Goal: Task Accomplishment & Management: Use online tool/utility

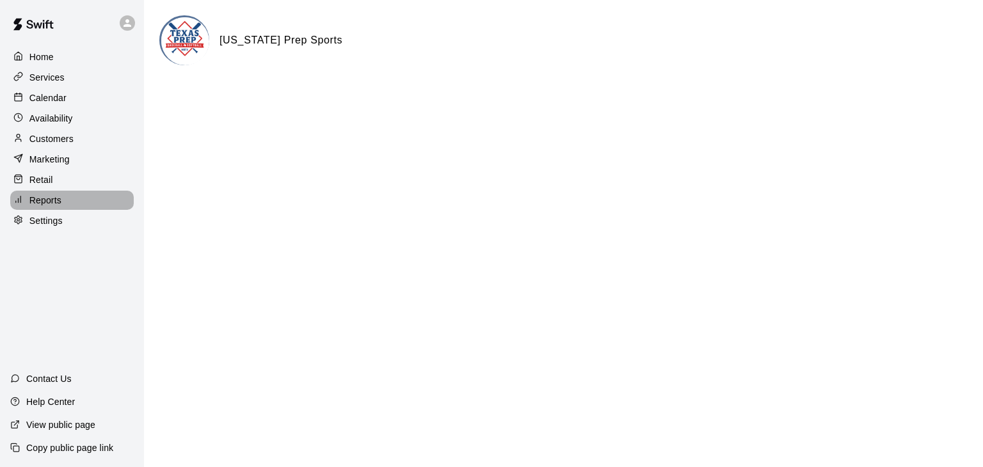
click at [49, 207] on p "Reports" at bounding box center [45, 200] width 32 height 13
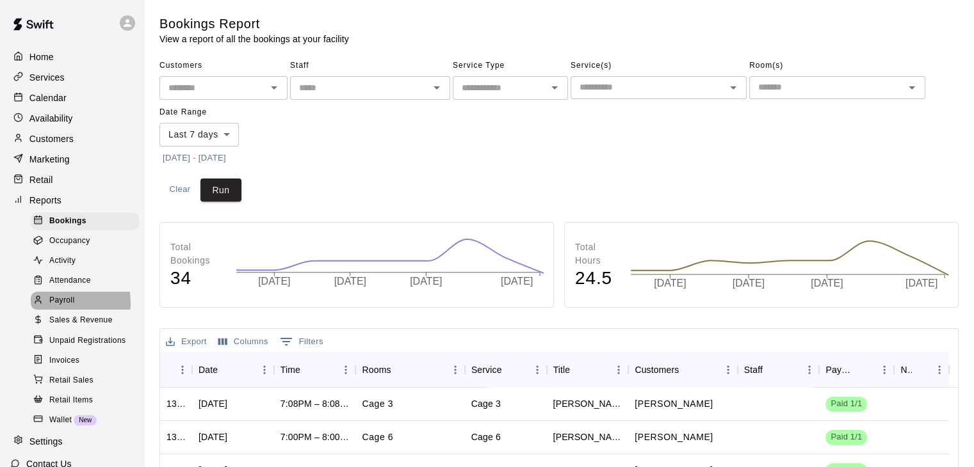
click at [61, 307] on span "Payroll" at bounding box center [61, 300] width 25 height 13
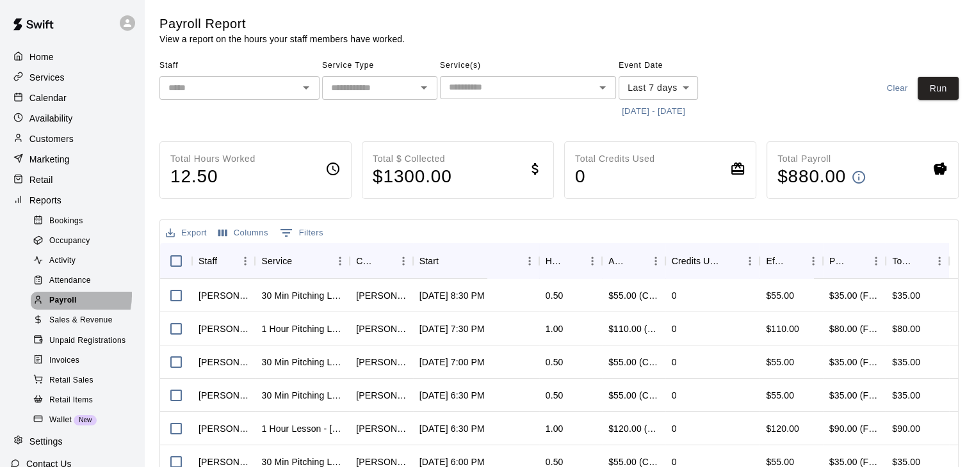
click at [63, 307] on span "Payroll" at bounding box center [63, 300] width 28 height 13
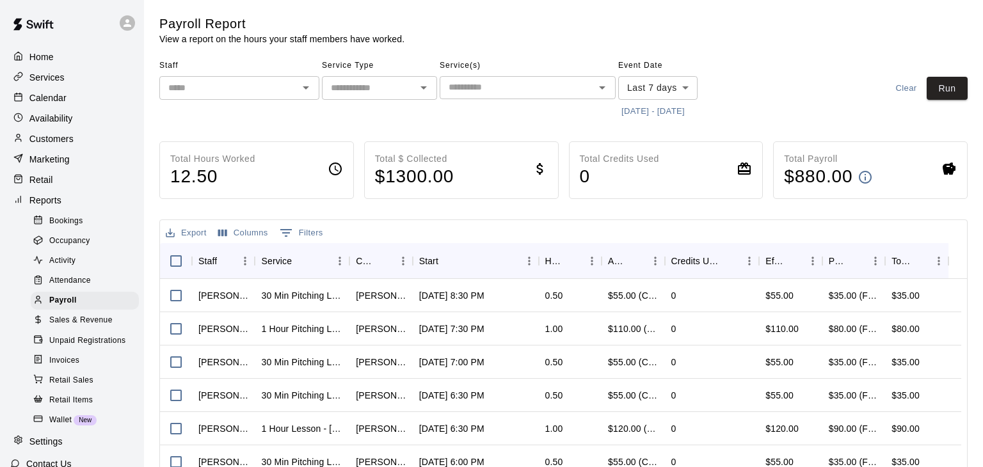
click at [686, 86] on body "Home Services Calendar Availability Customers Marketing Retail Reports Bookings…" at bounding box center [491, 336] width 983 height 673
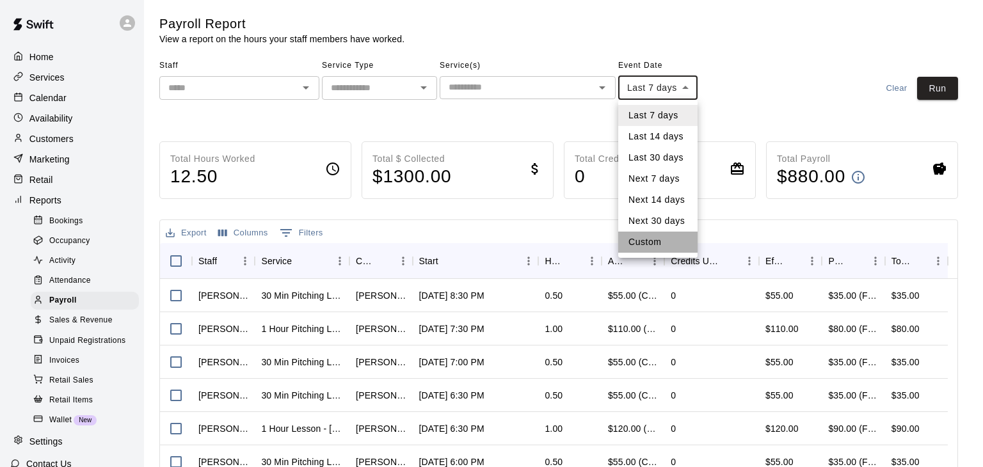
click at [669, 247] on li "Custom" at bounding box center [657, 242] width 79 height 21
type input "******"
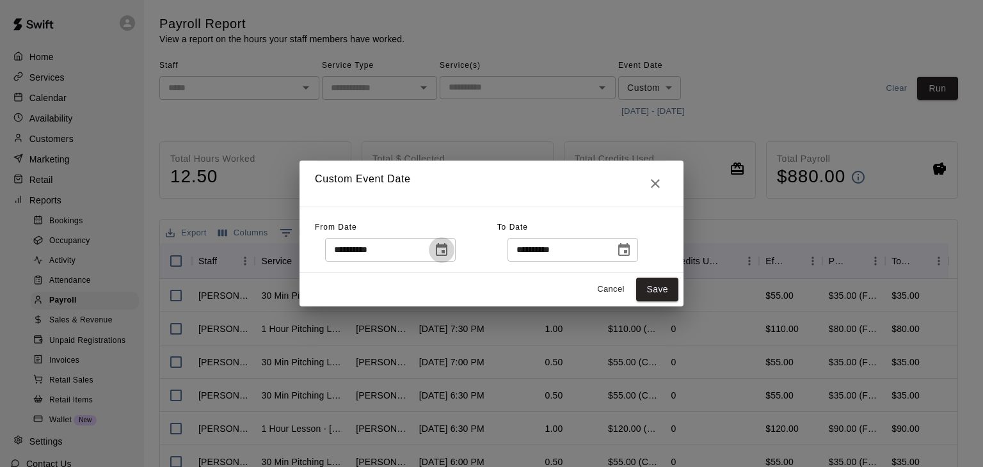
click at [448, 246] on icon "Choose date, selected date is Aug 12, 2025" at bounding box center [442, 249] width 12 height 13
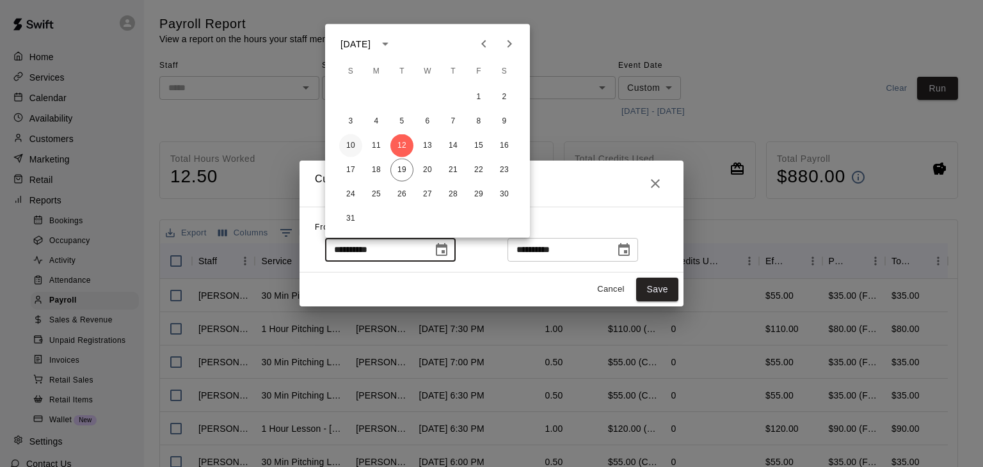
click at [351, 147] on button "10" at bounding box center [350, 145] width 23 height 23
type input "**********"
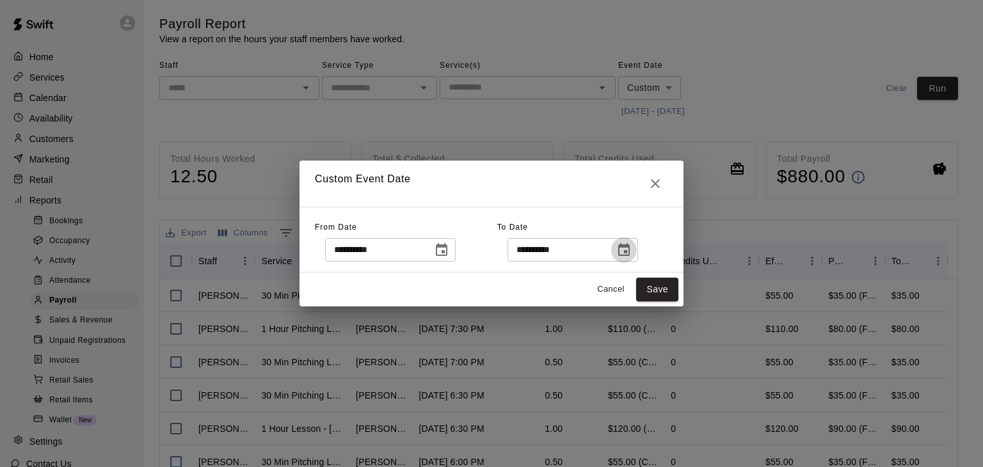
click at [632, 253] on icon "Choose date, selected date is Aug 19, 2025" at bounding box center [624, 250] width 15 height 15
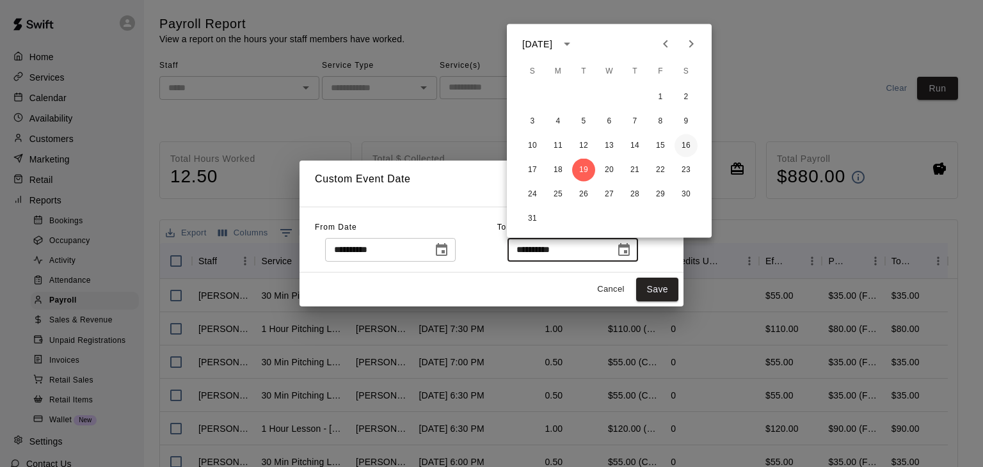
click at [685, 143] on button "16" at bounding box center [686, 145] width 23 height 23
type input "**********"
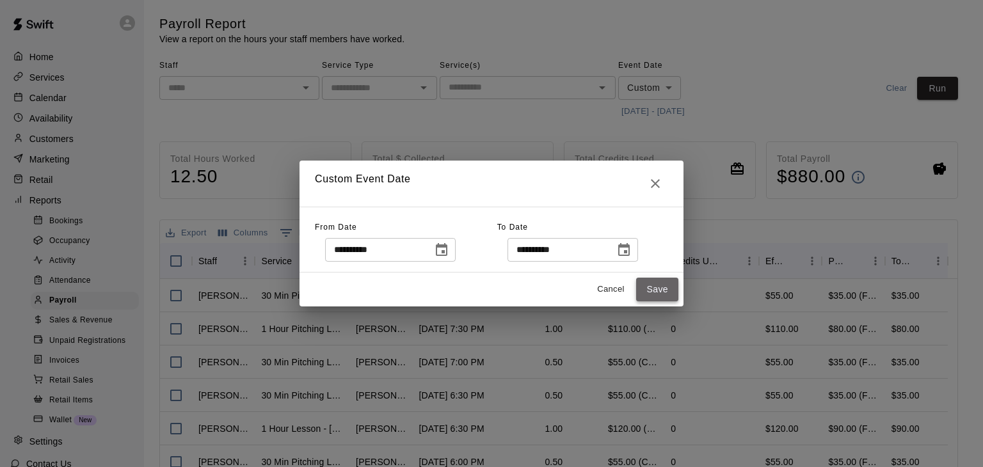
click at [656, 286] on button "Save" at bounding box center [657, 290] width 42 height 24
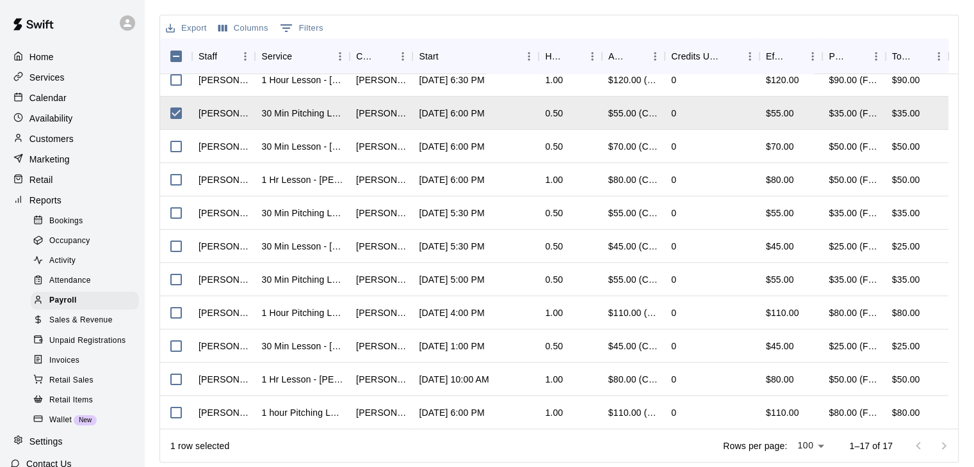
scroll to position [211, 0]
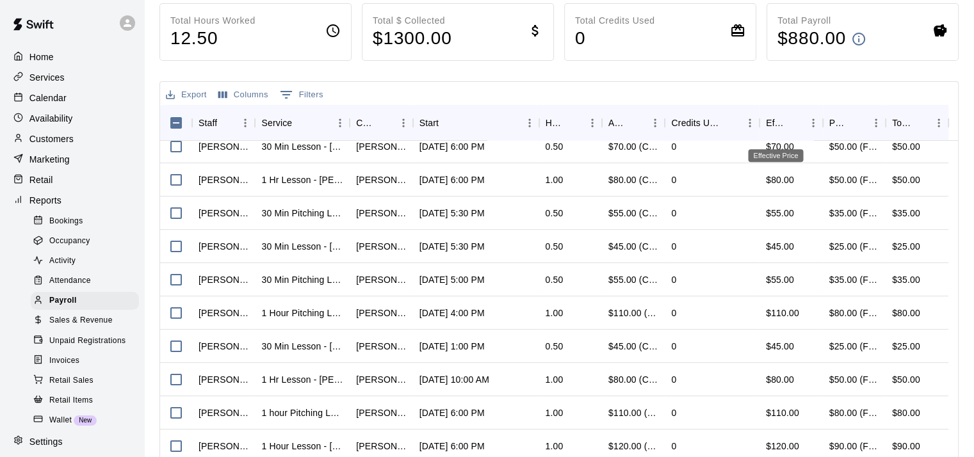
scroll to position [211, 0]
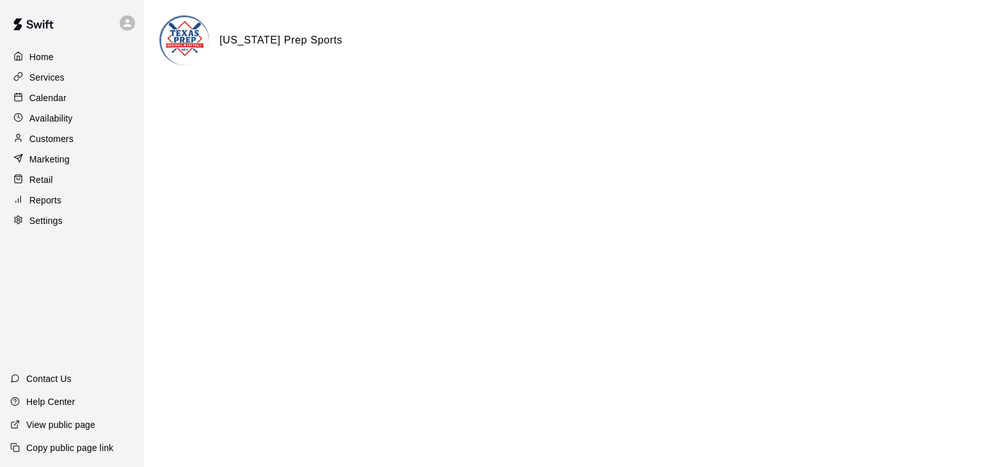
click at [52, 205] on p "Reports" at bounding box center [45, 200] width 32 height 13
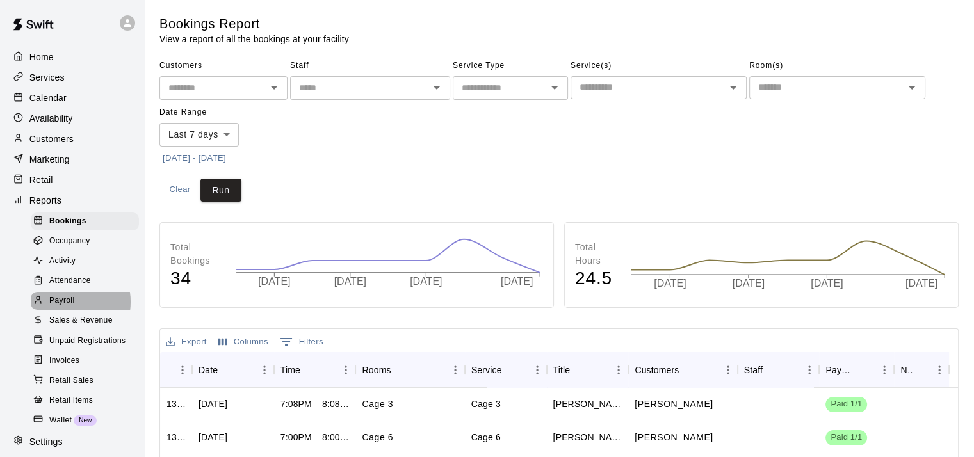
click at [67, 307] on span "Payroll" at bounding box center [61, 300] width 25 height 13
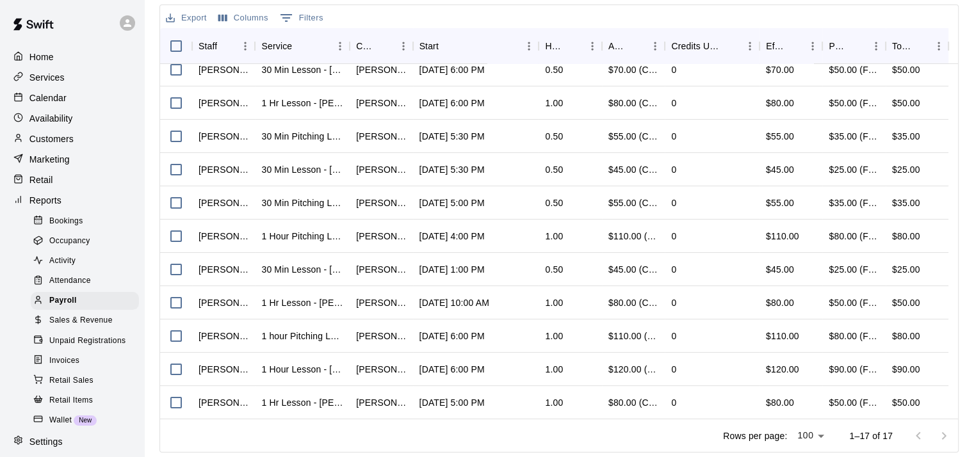
scroll to position [205, 0]
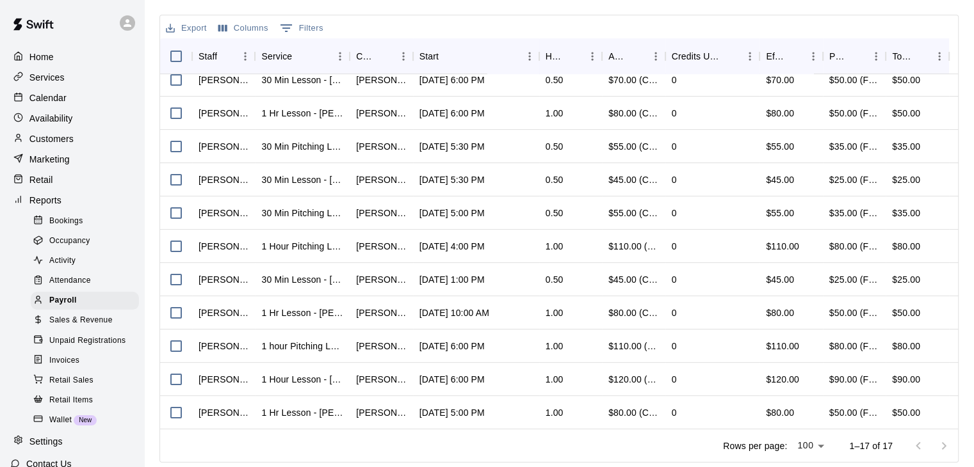
click at [969, 460] on html "Home Services Calendar Availability Customers Marketing Retail Reports Bookings…" at bounding box center [487, 131] width 974 height 673
click at [873, 455] on div "Rows per page: 100 *** 1–17 of 17" at bounding box center [832, 446] width 250 height 33
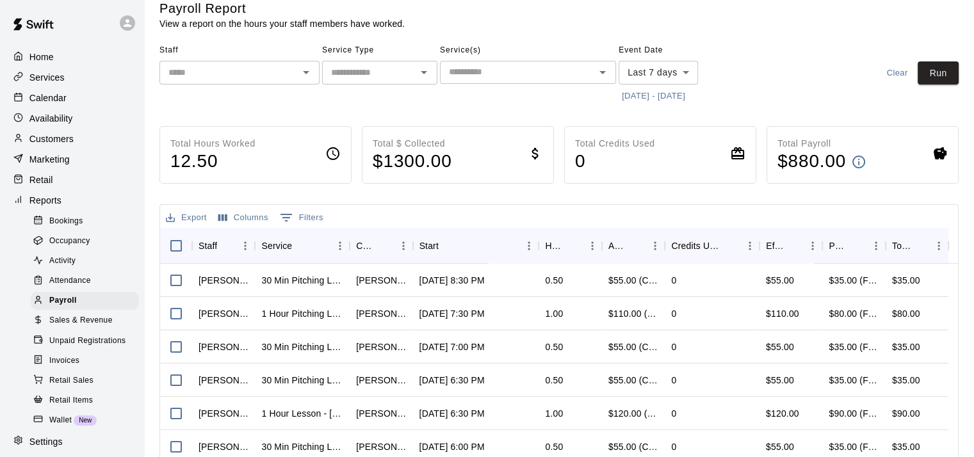
scroll to position [0, 0]
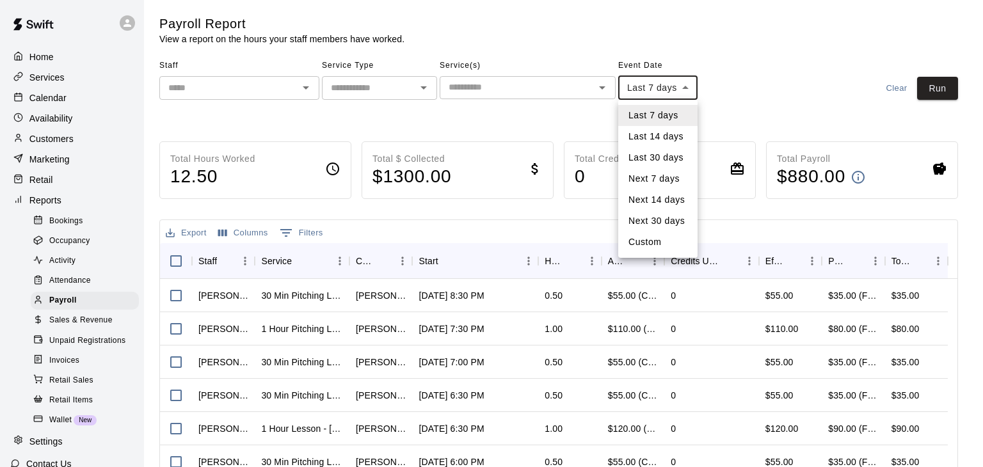
click at [686, 87] on body "Home Services Calendar Availability Customers Marketing Retail Reports Bookings…" at bounding box center [491, 336] width 983 height 673
click at [652, 245] on li "Custom" at bounding box center [657, 242] width 79 height 21
type input "******"
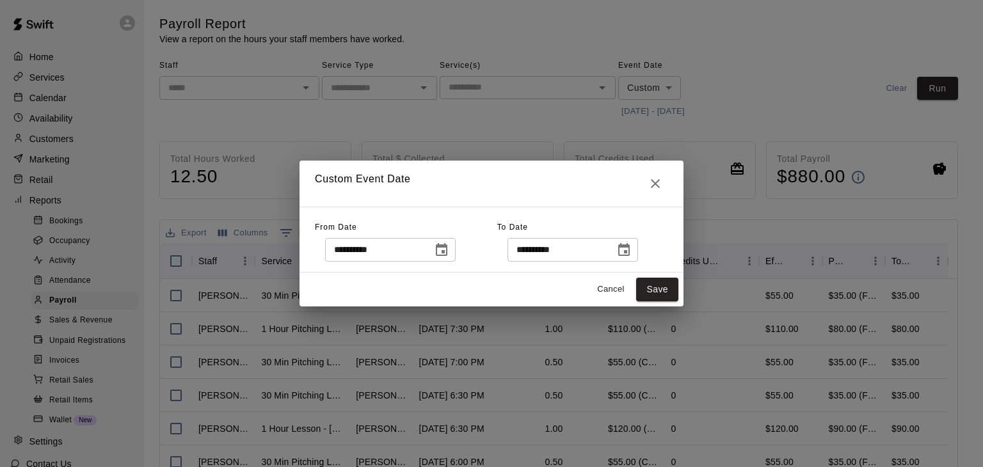
click at [449, 250] on icon "Choose date, selected date is Aug 12, 2025" at bounding box center [441, 250] width 15 height 15
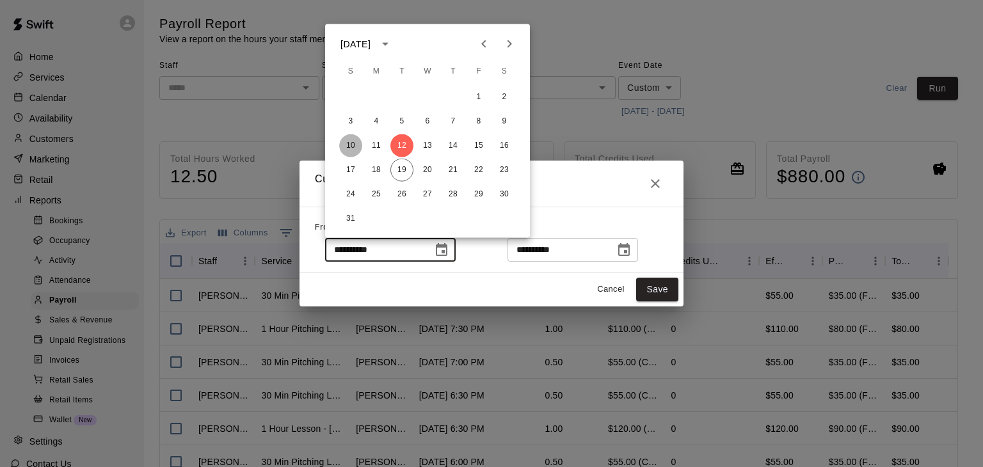
click at [348, 141] on button "10" at bounding box center [350, 145] width 23 height 23
type input "**********"
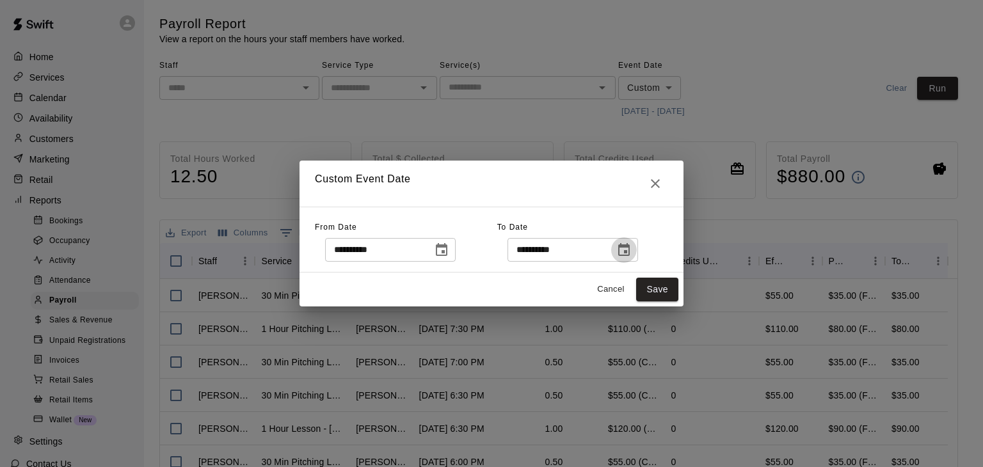
click at [632, 248] on icon "Choose date, selected date is Aug 19, 2025" at bounding box center [624, 250] width 15 height 15
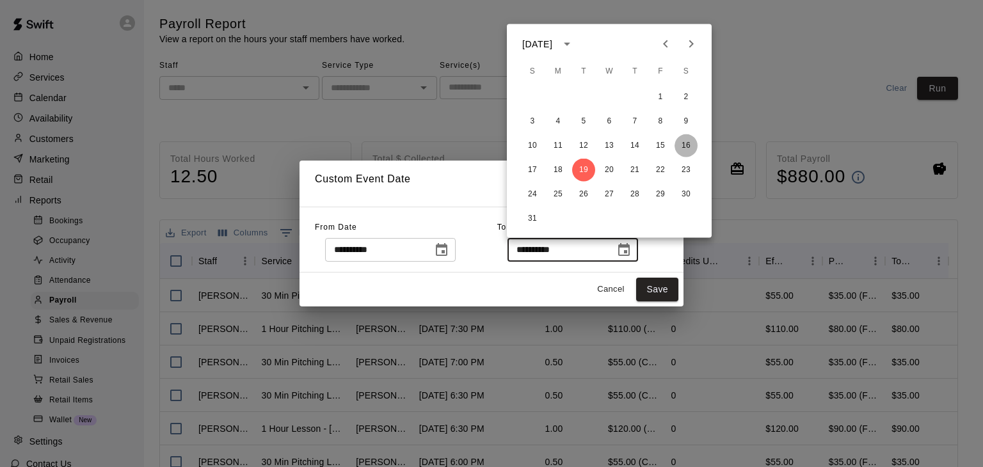
click at [686, 147] on button "16" at bounding box center [686, 145] width 23 height 23
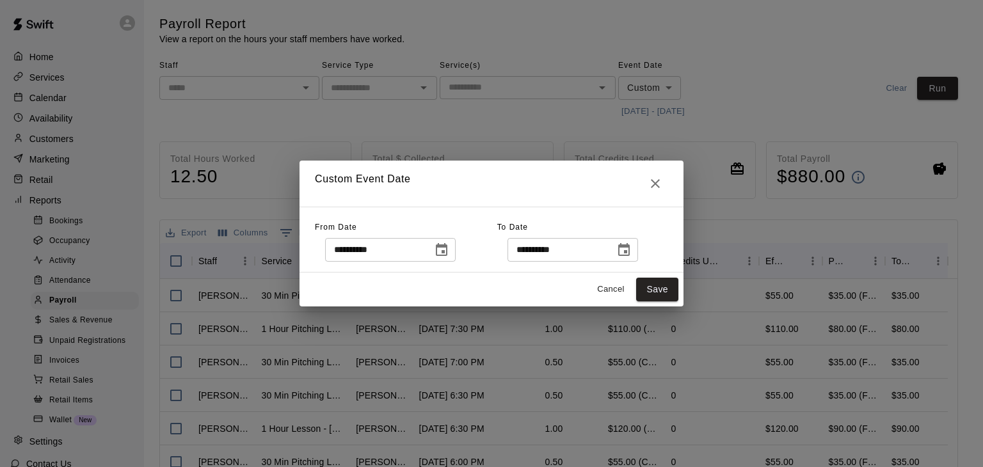
type input "**********"
click at [663, 290] on button "Save" at bounding box center [657, 290] width 42 height 24
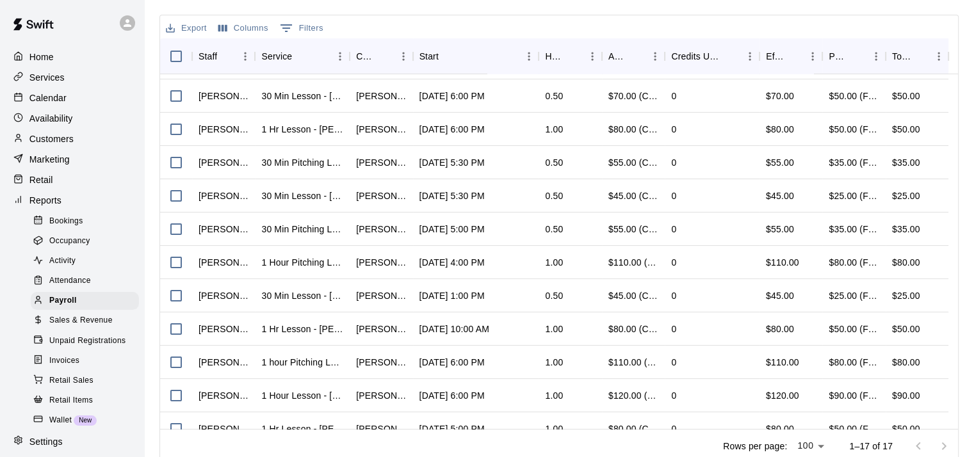
scroll to position [211, 0]
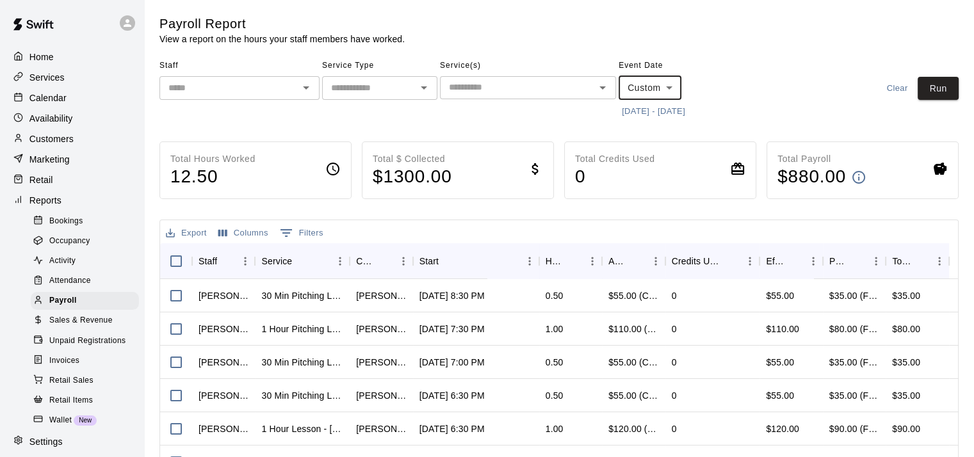
click at [297, 95] on div at bounding box center [305, 88] width 17 height 18
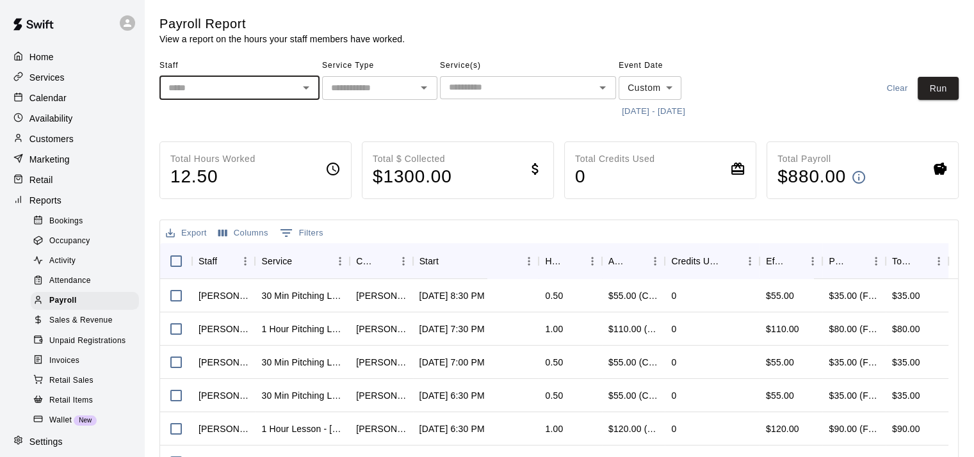
click at [307, 83] on icon "Open" at bounding box center [305, 87] width 15 height 15
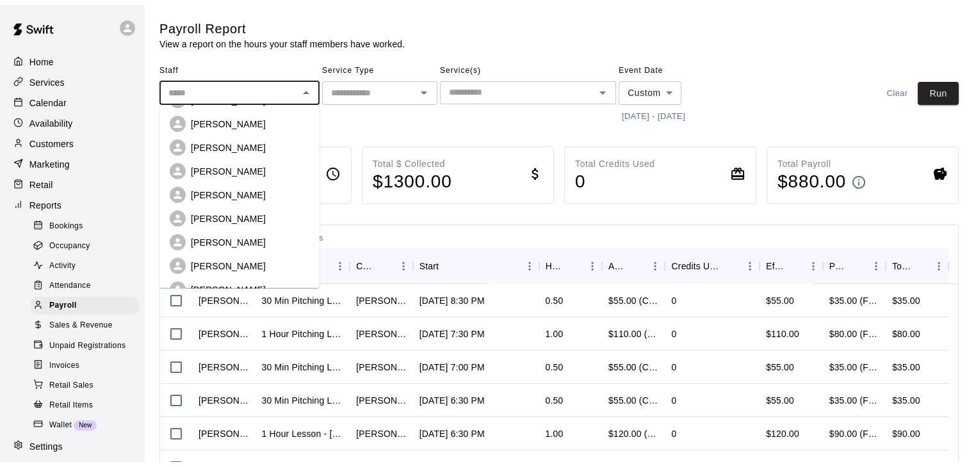
scroll to position [415, 0]
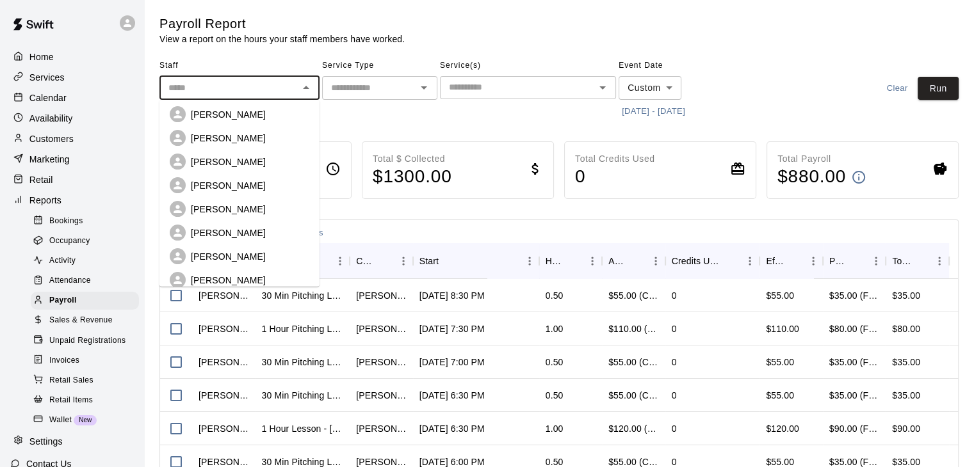
click at [255, 250] on p "[PERSON_NAME]" at bounding box center [228, 256] width 75 height 13
type input "**********"
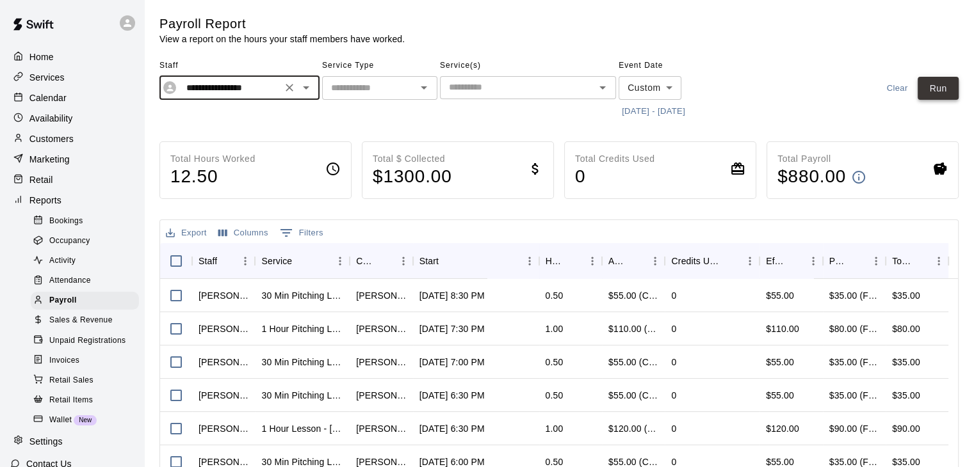
click at [942, 79] on button "Run" at bounding box center [937, 89] width 41 height 24
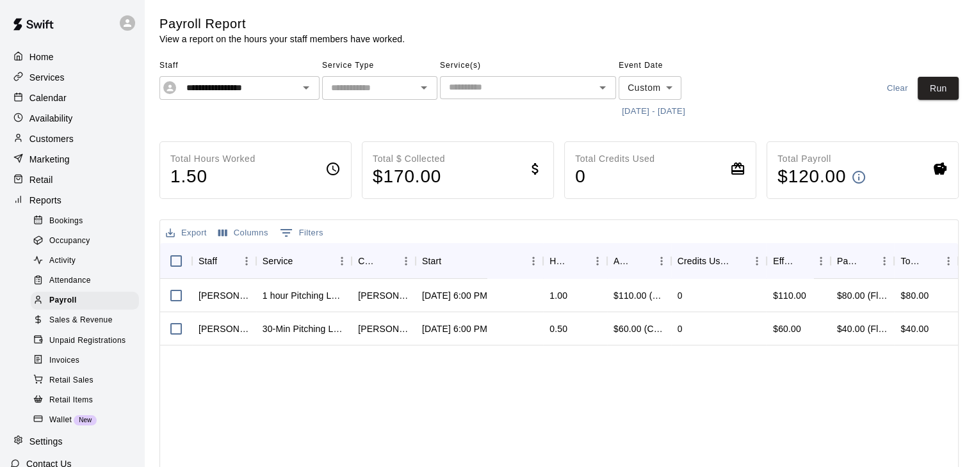
click at [937, 168] on icon at bounding box center [939, 169] width 13 height 12
drag, startPoint x: 550, startPoint y: 218, endPoint x: 530, endPoint y: 220, distance: 19.9
click at [530, 220] on div "Total Hours Worked 1.50 Total $ Collected $ 170.00 Total Credits Used 0 Total P…" at bounding box center [558, 404] width 799 height 526
click at [305, 88] on icon "Open" at bounding box center [306, 87] width 6 height 3
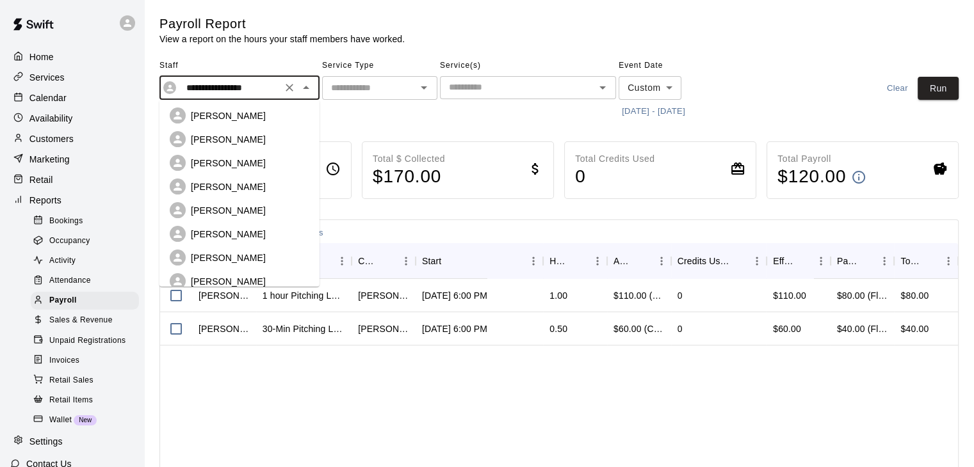
scroll to position [179, 0]
click at [232, 155] on p "[PERSON_NAME]" at bounding box center [228, 161] width 75 height 13
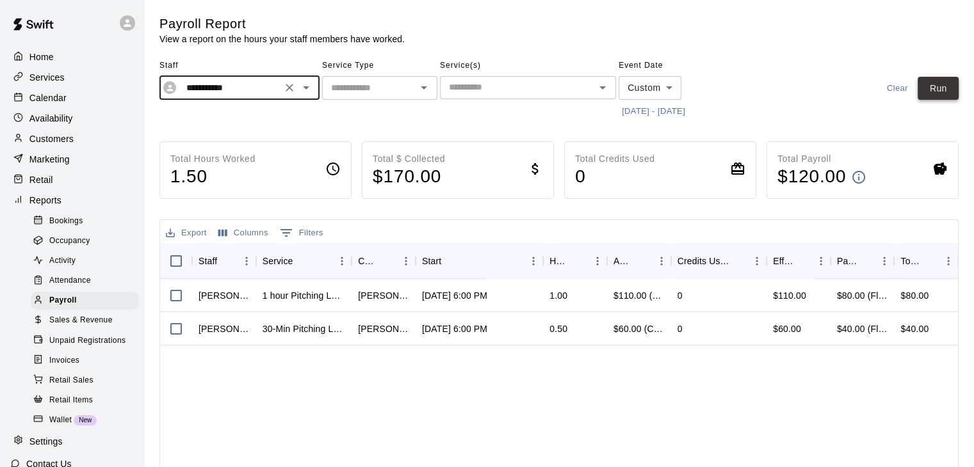
click at [931, 90] on button "Run" at bounding box center [937, 89] width 41 height 24
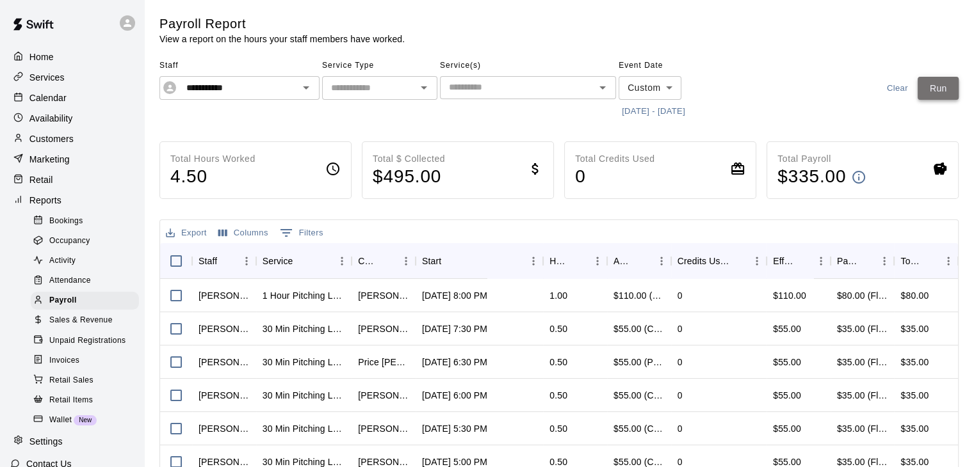
click at [931, 90] on button "Run" at bounding box center [937, 89] width 41 height 24
drag, startPoint x: 931, startPoint y: 90, endPoint x: 981, endPoint y: 143, distance: 73.4
click at [973, 143] on html "**********" at bounding box center [487, 336] width 974 height 673
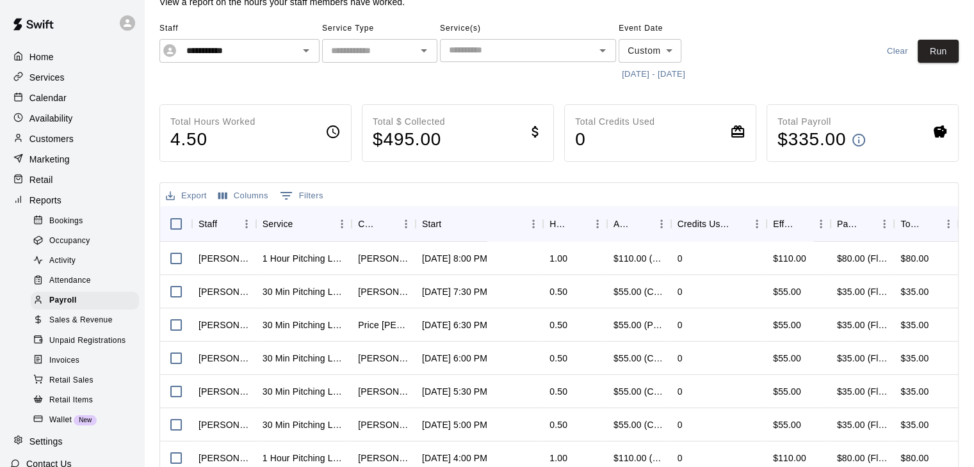
scroll to position [0, 0]
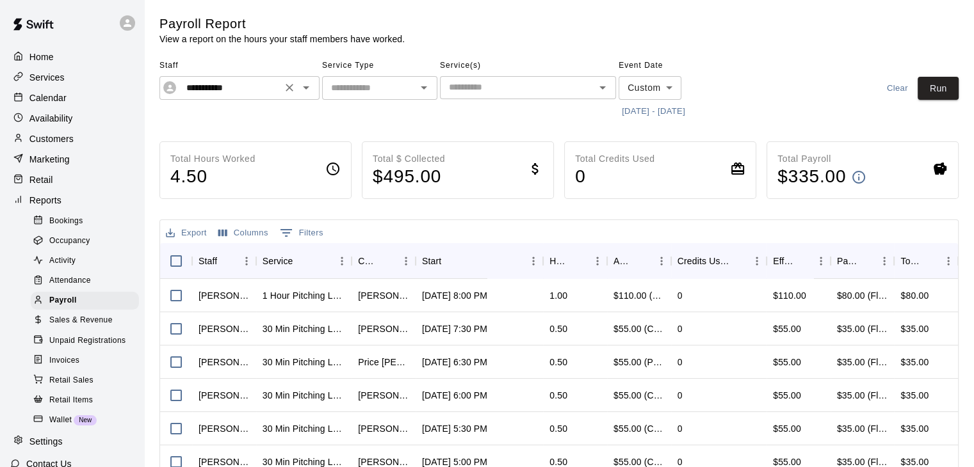
click at [305, 90] on icon "Open" at bounding box center [305, 87] width 15 height 15
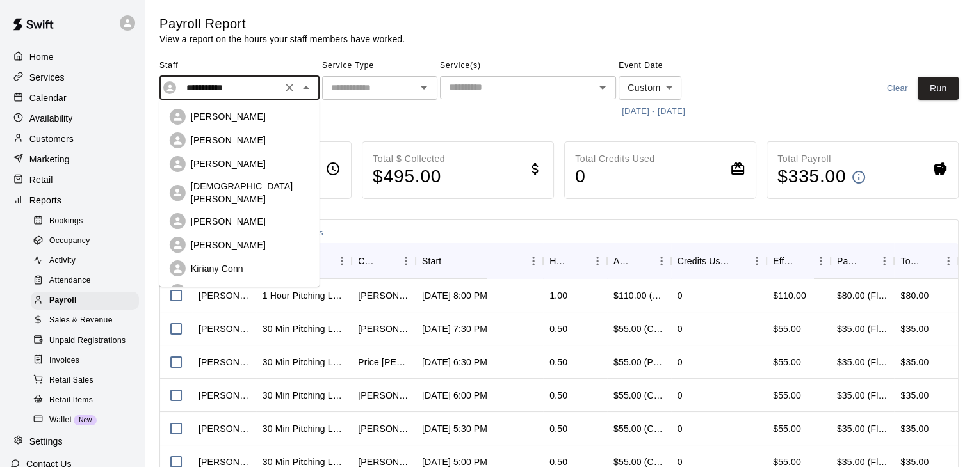
scroll to position [55, 0]
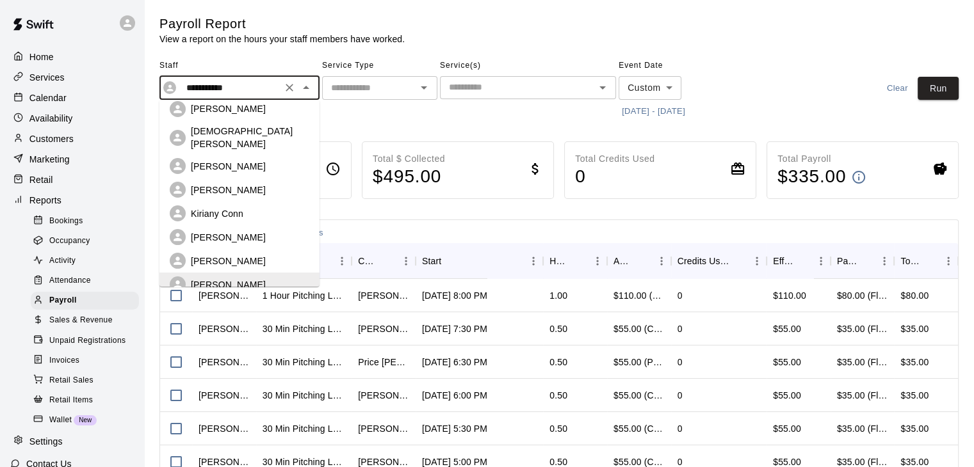
click at [256, 160] on div "[PERSON_NAME]" at bounding box center [250, 166] width 118 height 13
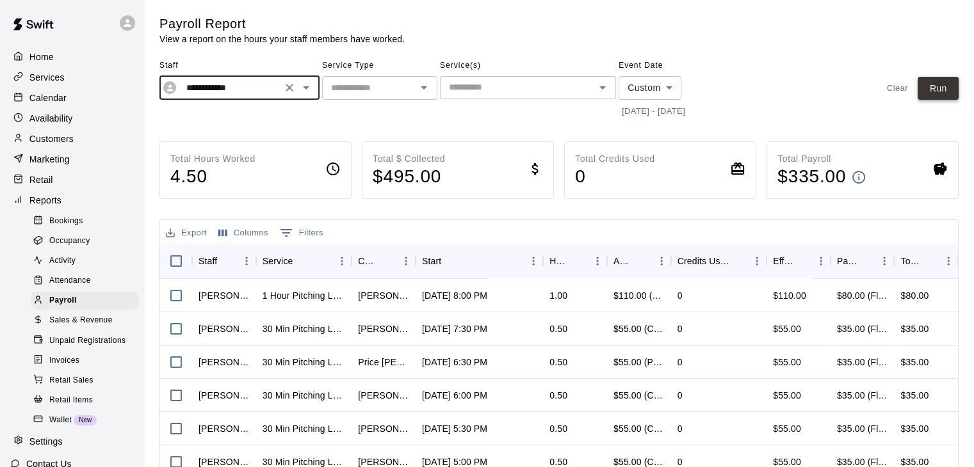
click at [940, 83] on button "Run" at bounding box center [937, 89] width 41 height 24
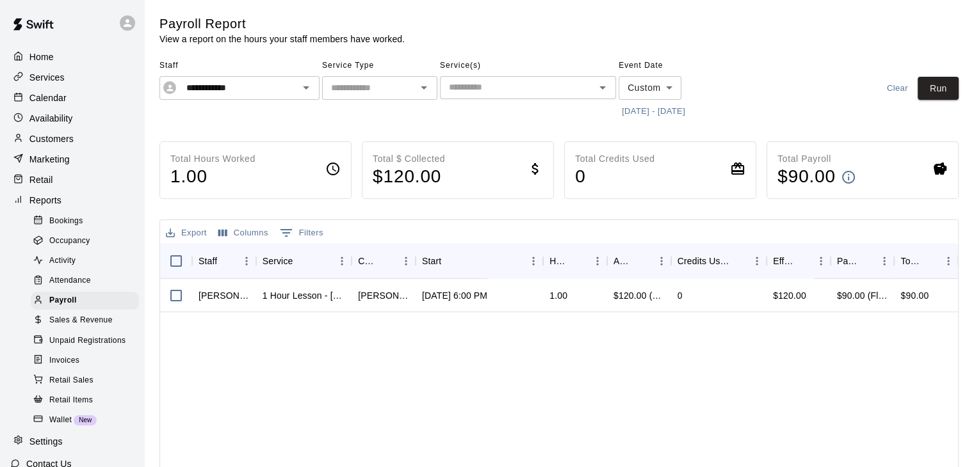
drag, startPoint x: 303, startPoint y: 88, endPoint x: 278, endPoint y: 104, distance: 30.2
click at [278, 104] on div "**********" at bounding box center [239, 89] width 160 height 66
click at [304, 86] on icon "Open" at bounding box center [306, 87] width 6 height 3
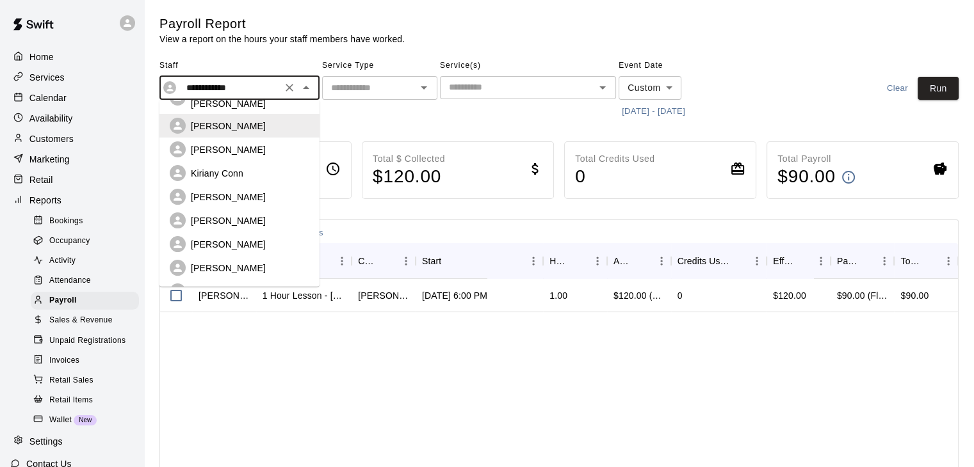
scroll to position [186, 0]
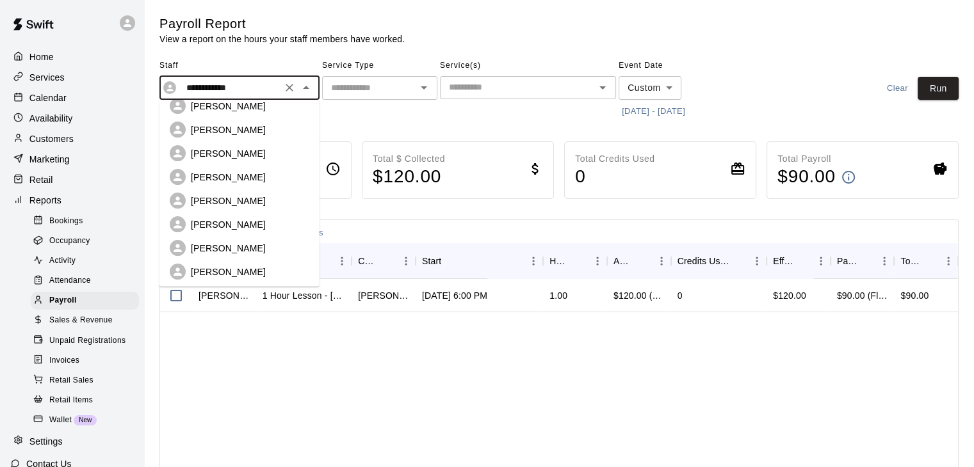
click at [251, 195] on p "[PERSON_NAME]" at bounding box center [228, 201] width 75 height 13
type input "**********"
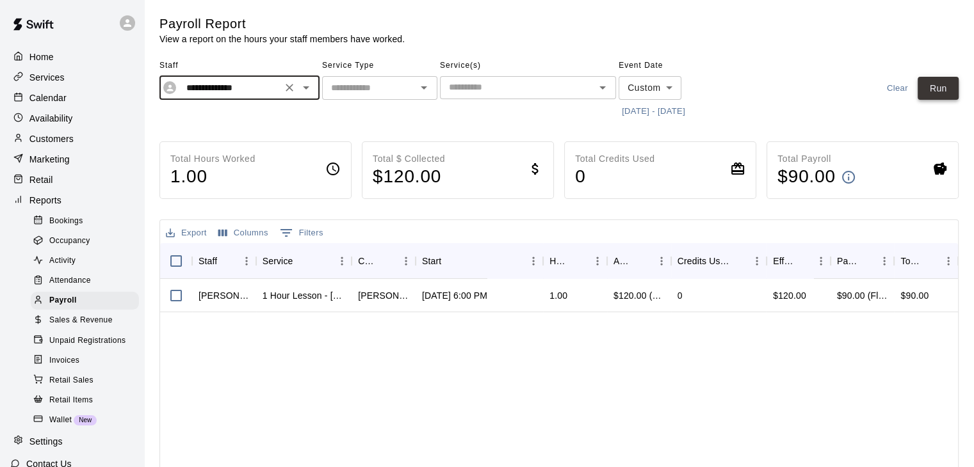
click at [928, 86] on button "Run" at bounding box center [937, 89] width 41 height 24
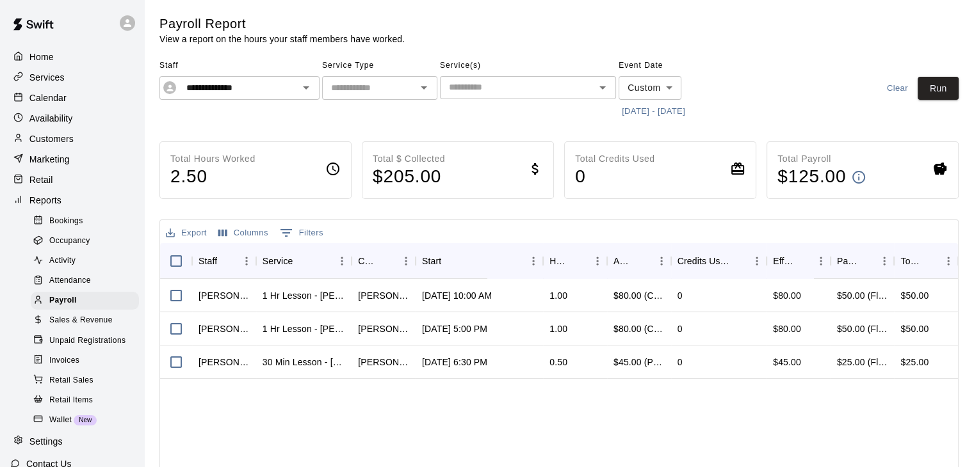
click at [10, 246] on div "Bookings Occupancy Activity Attendance Payroll Sales & Revenue Unpaid Registrat…" at bounding box center [77, 320] width 134 height 219
click at [3, 222] on div "Home Services Calendar Availability Customers Marketing Retail Reports Bookings…" at bounding box center [72, 249] width 144 height 407
click at [305, 86] on icon "Open" at bounding box center [306, 87] width 6 height 3
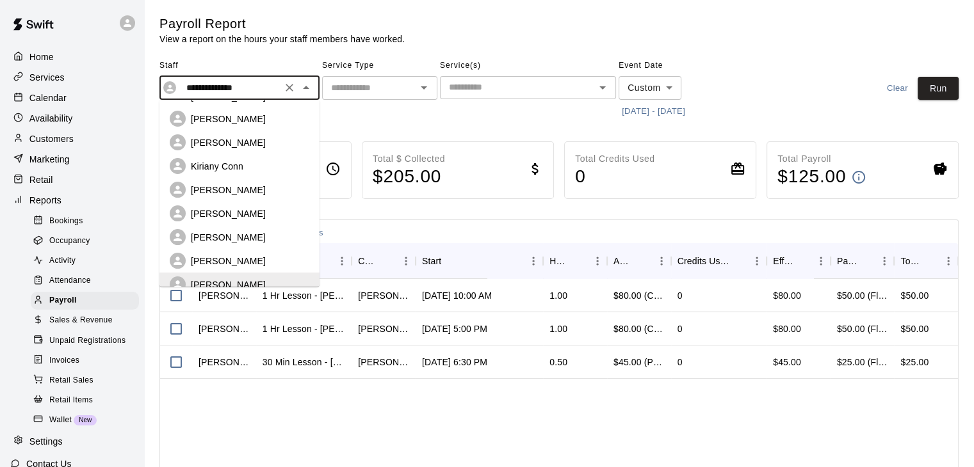
scroll to position [0, 0]
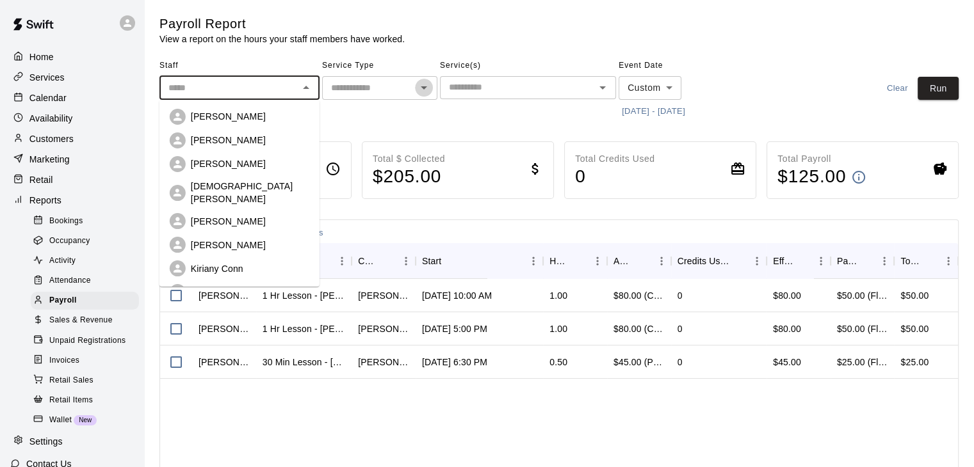
click at [423, 87] on icon "Open" at bounding box center [424, 87] width 6 height 3
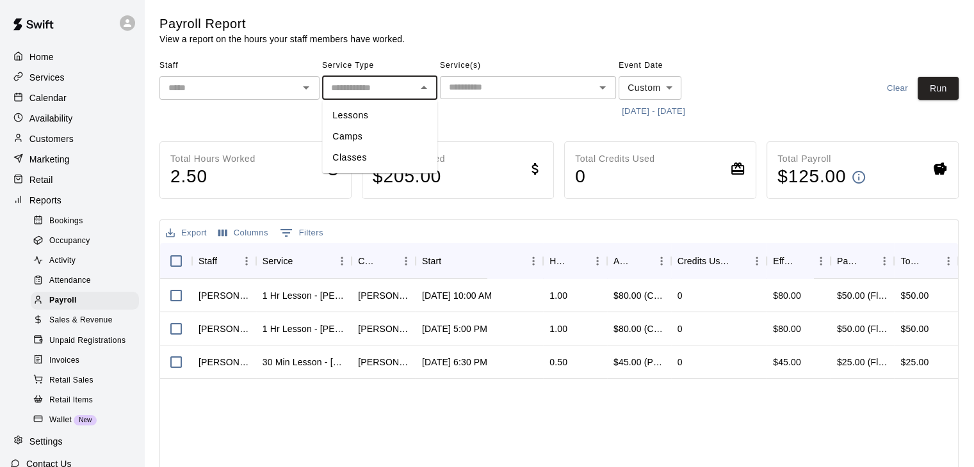
click at [391, 112] on li "Lessons" at bounding box center [379, 115] width 115 height 21
type input "*******"
click at [602, 88] on icon "Open" at bounding box center [602, 87] width 6 height 3
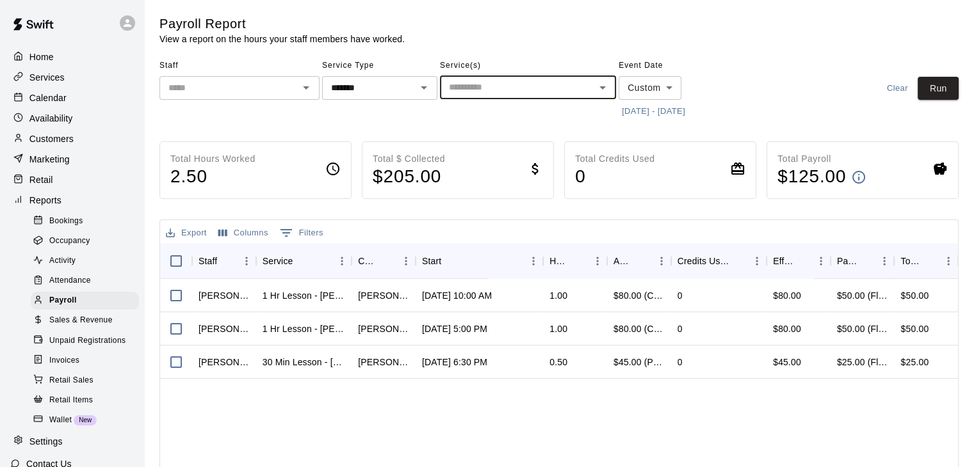
click at [586, 84] on input "text" at bounding box center [517, 87] width 147 height 16
click at [667, 85] on body "Home Services Calendar Availability Customers Marketing Retail Reports Bookings…" at bounding box center [487, 336] width 974 height 673
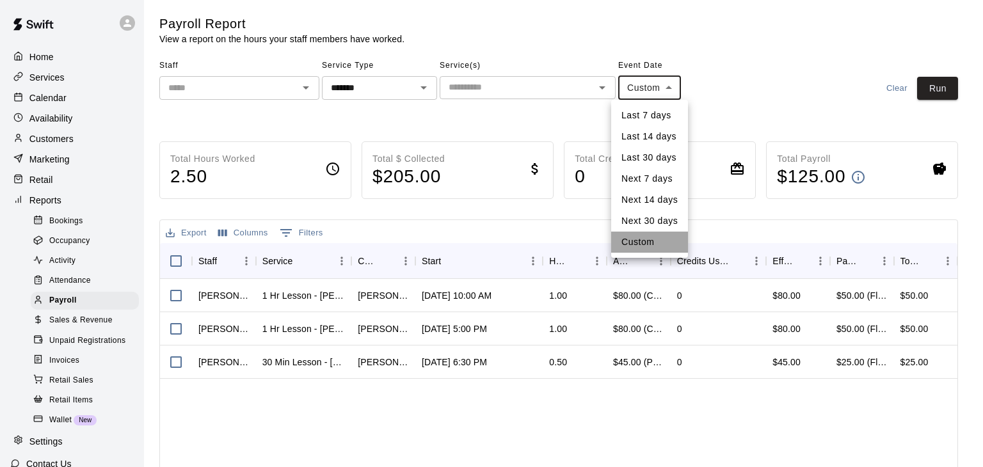
click at [647, 239] on li "Custom" at bounding box center [649, 242] width 77 height 21
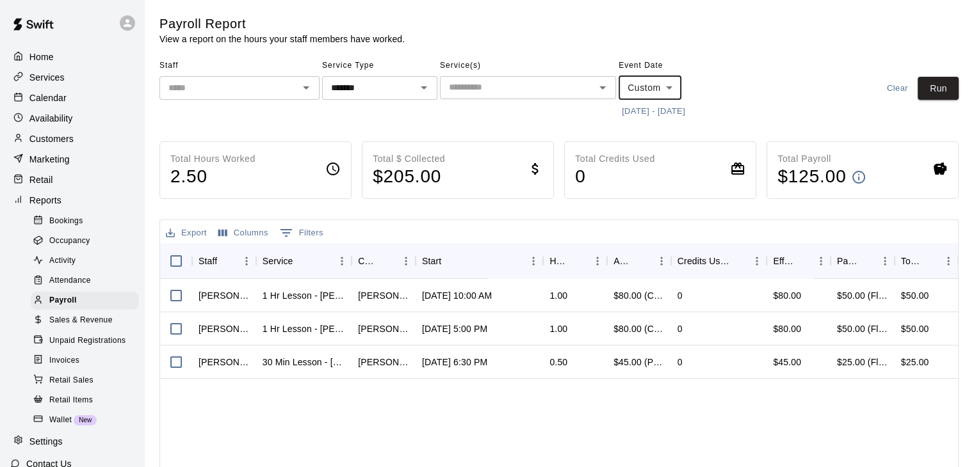
click at [653, 108] on button "[DATE] - [DATE]" at bounding box center [653, 112] width 70 height 20
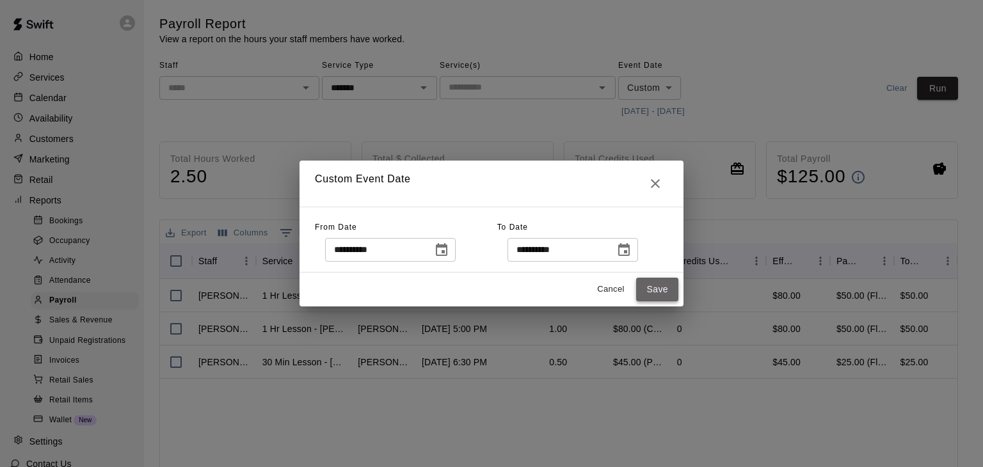
click at [658, 286] on button "Save" at bounding box center [657, 290] width 42 height 24
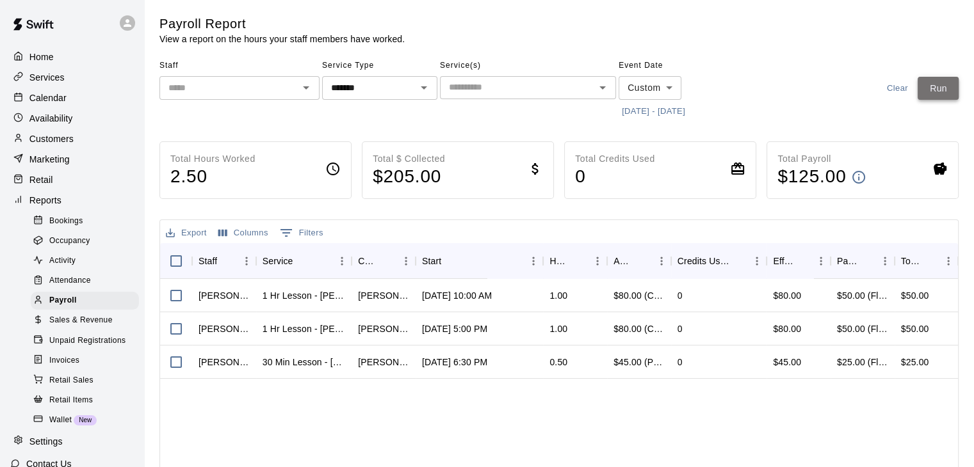
click at [952, 90] on button "Run" at bounding box center [937, 89] width 41 height 24
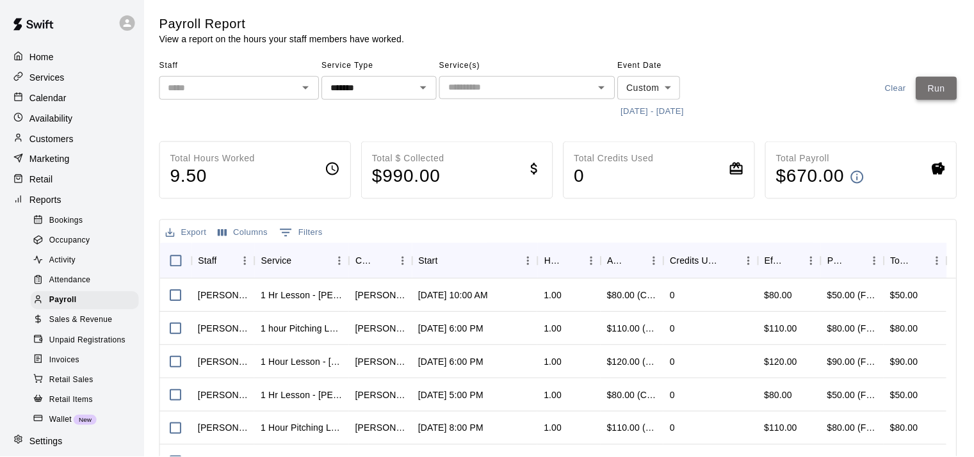
click at [937, 91] on button "Run" at bounding box center [937, 89] width 41 height 24
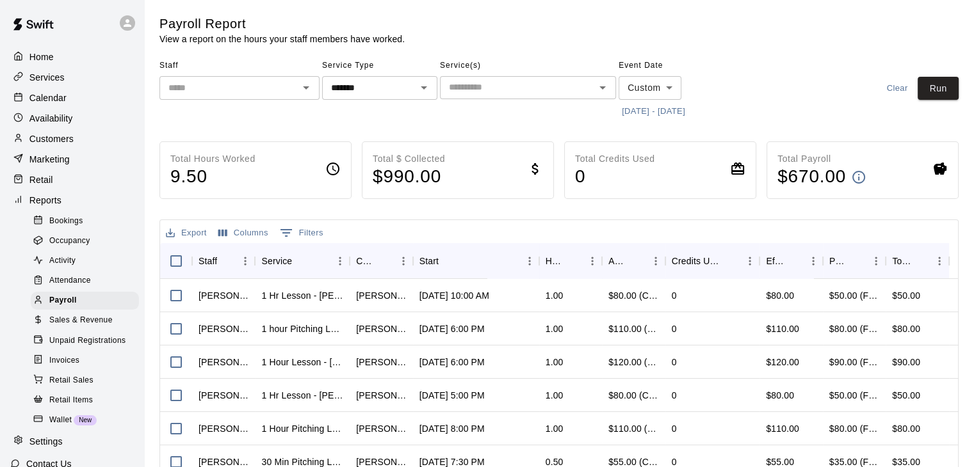
drag, startPoint x: 937, startPoint y: 91, endPoint x: 978, endPoint y: 169, distance: 87.9
click at [973, 169] on html "Home Services Calendar Availability Customers Marketing Retail Reports Bookings…" at bounding box center [487, 336] width 974 height 673
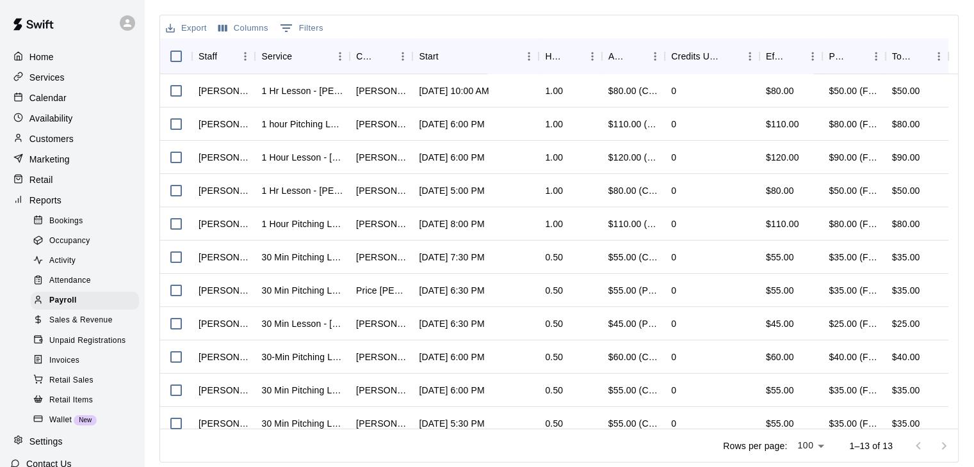
scroll to position [77, 0]
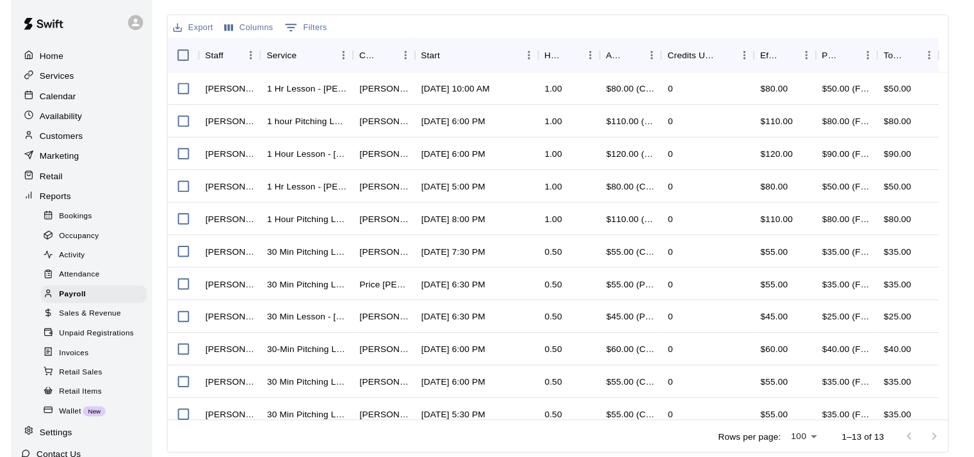
scroll to position [77, 0]
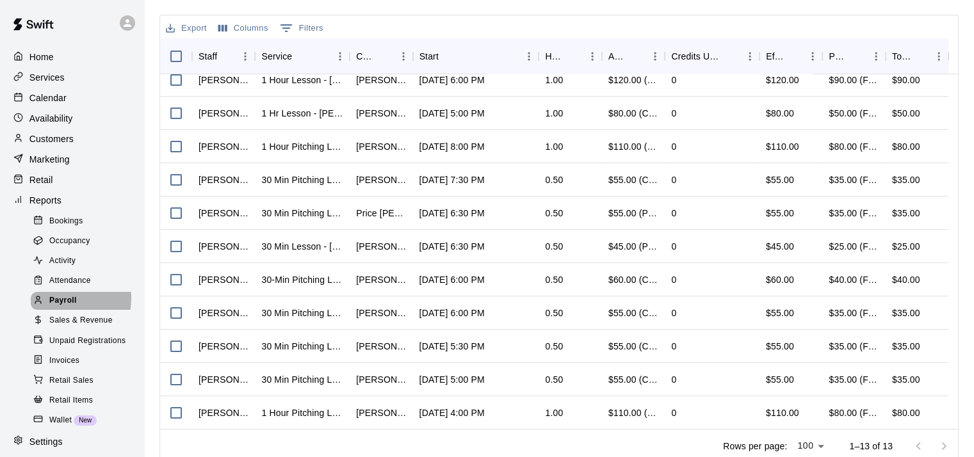
click at [70, 307] on span "Payroll" at bounding box center [63, 300] width 28 height 13
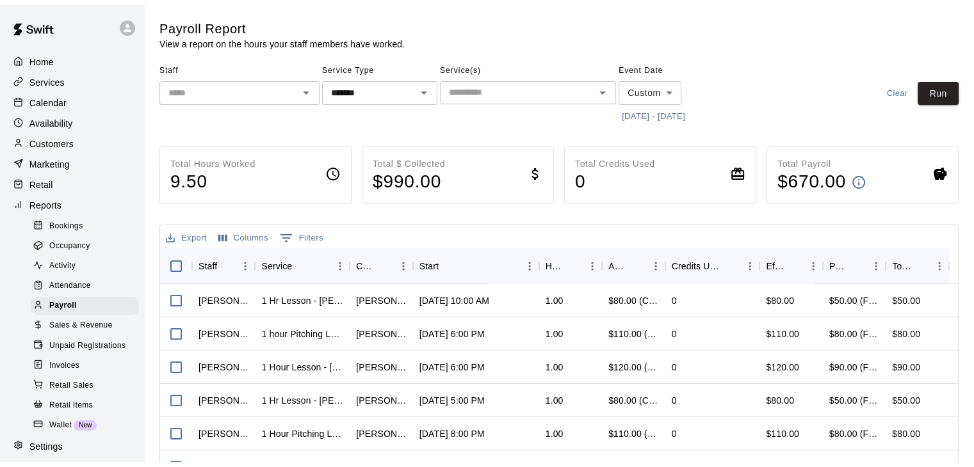
scroll to position [205, 0]
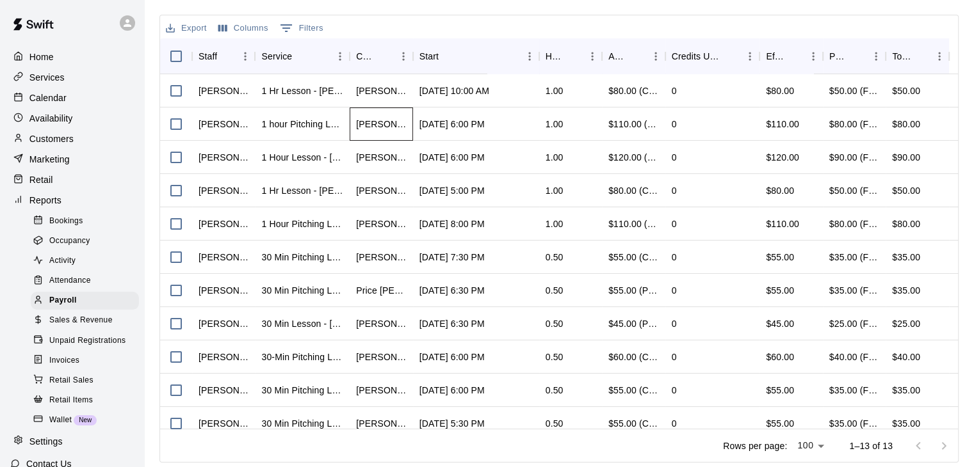
click at [379, 112] on div "[PERSON_NAME]" at bounding box center [381, 124] width 63 height 33
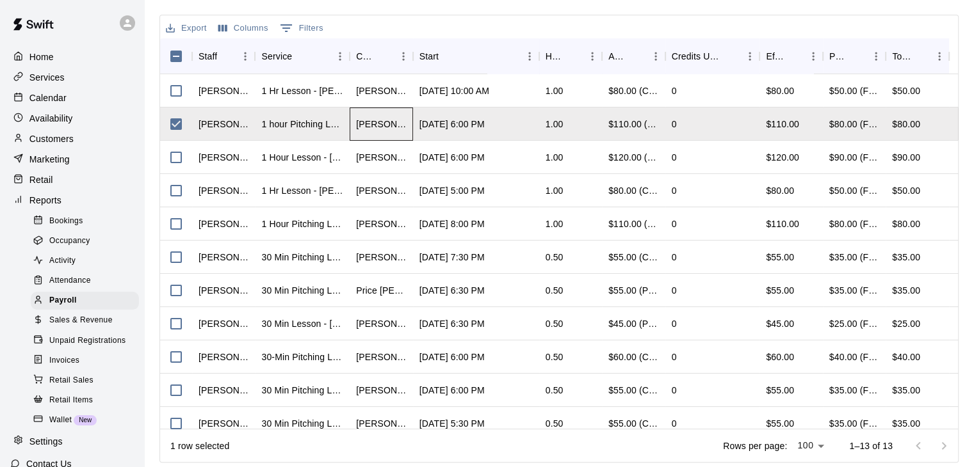
click at [399, 118] on div "[PERSON_NAME]" at bounding box center [381, 124] width 50 height 13
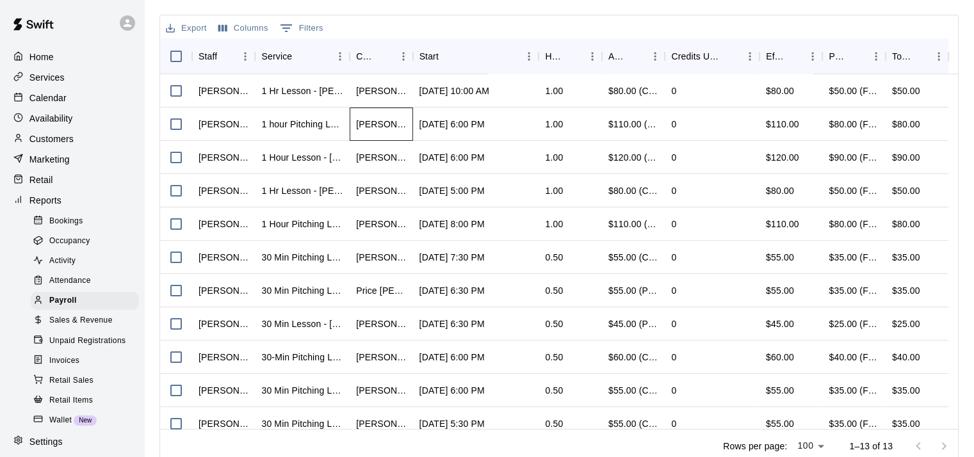
click at [399, 120] on div "[PERSON_NAME]" at bounding box center [381, 124] width 50 height 13
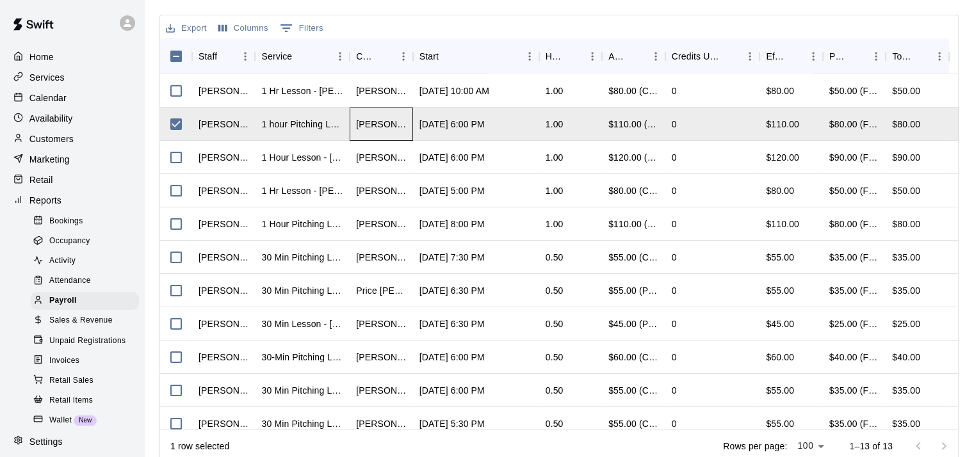
click at [403, 125] on div "[PERSON_NAME]" at bounding box center [381, 124] width 50 height 13
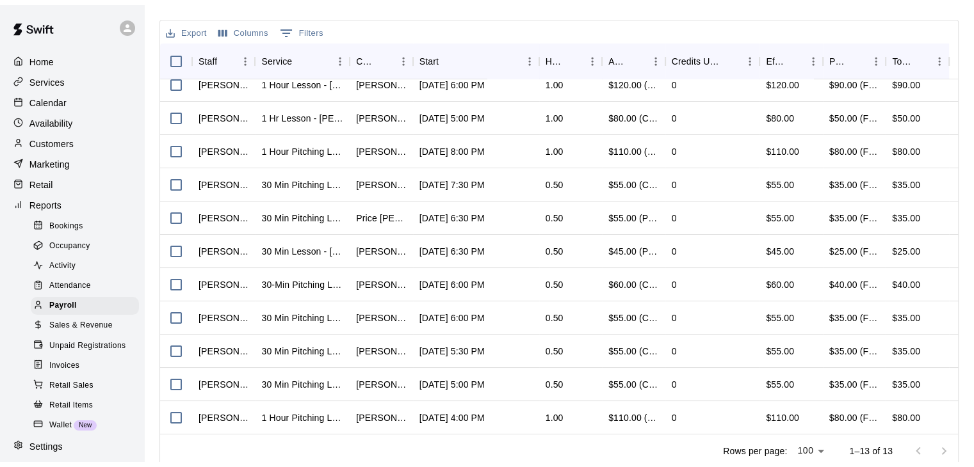
scroll to position [0, 0]
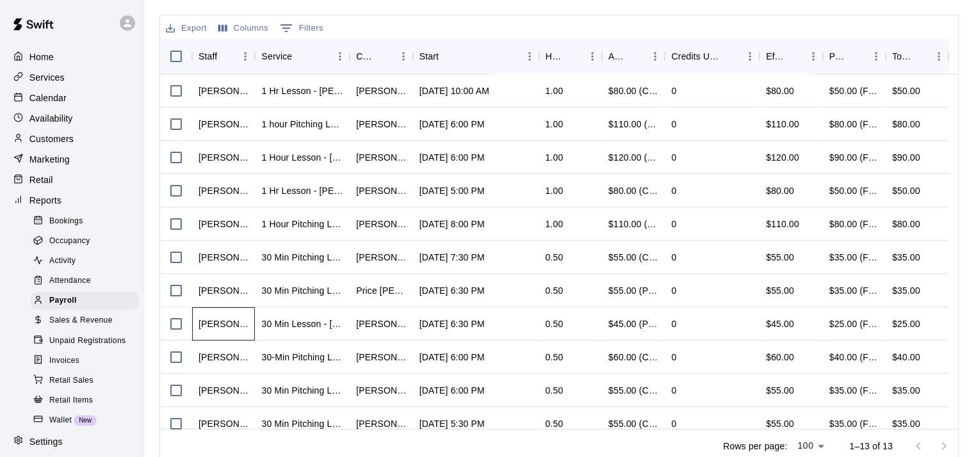
click at [210, 324] on div "[PERSON_NAME]" at bounding box center [223, 324] width 50 height 13
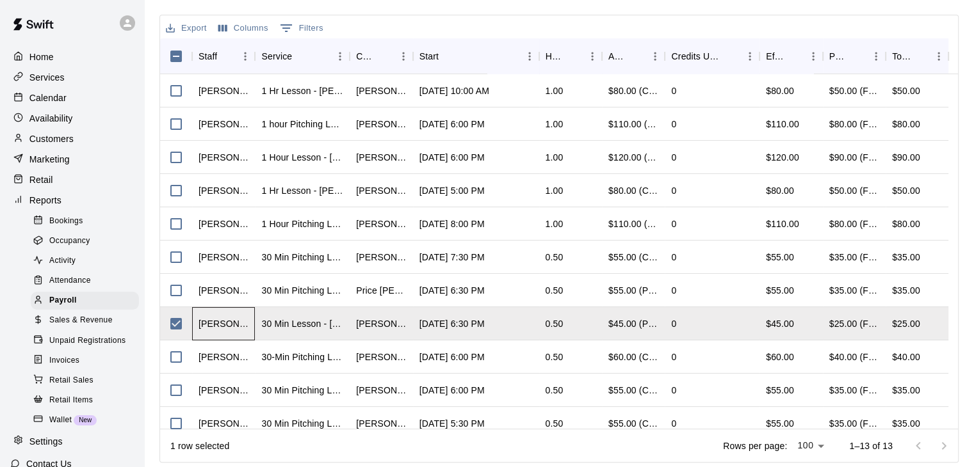
click at [210, 324] on div "[PERSON_NAME]" at bounding box center [223, 324] width 50 height 13
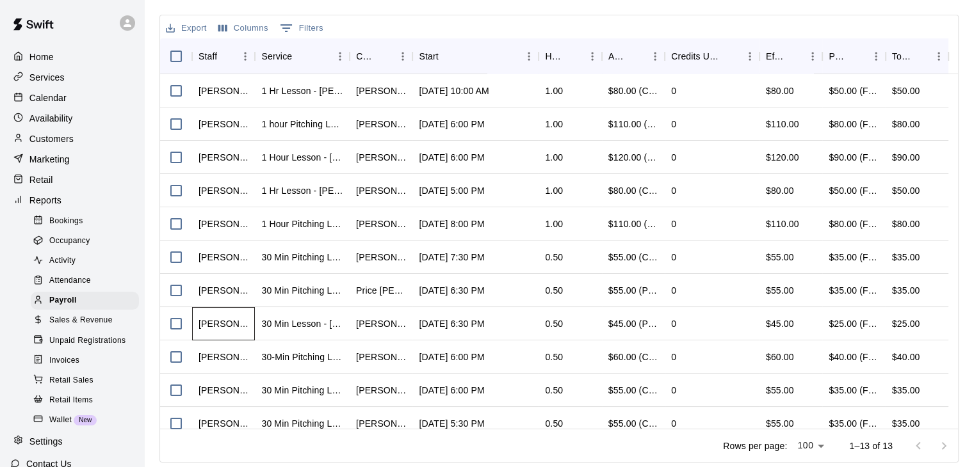
click at [210, 324] on div "[PERSON_NAME]" at bounding box center [223, 324] width 50 height 13
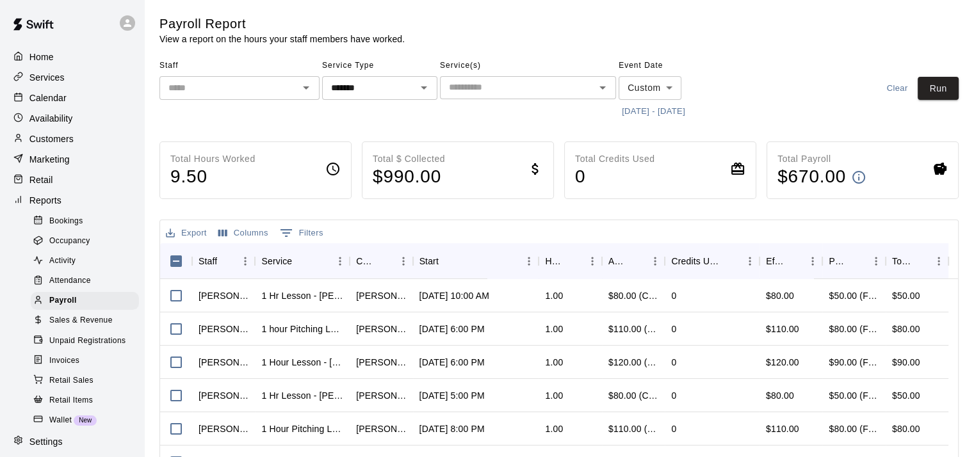
click at [671, 86] on body "Home Services Calendar Availability Customers Marketing Retail Reports Bookings…" at bounding box center [487, 336] width 974 height 673
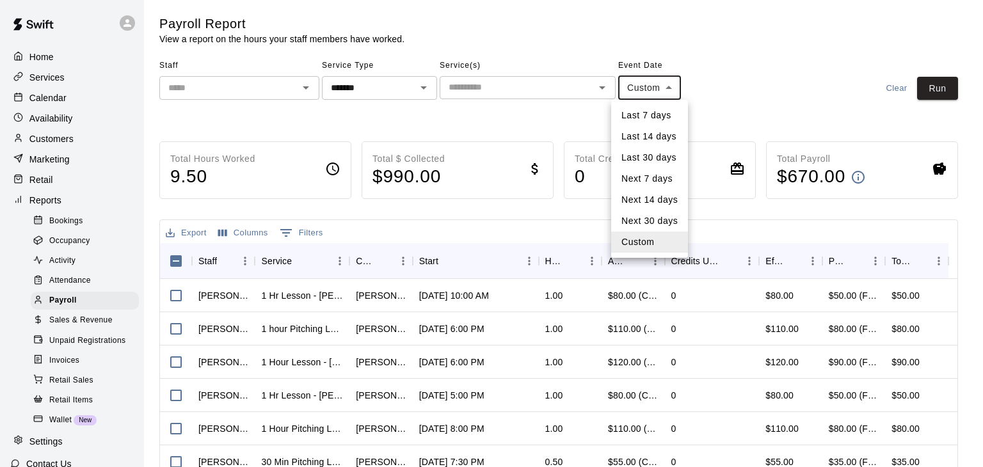
click at [636, 234] on li "Custom" at bounding box center [649, 242] width 77 height 21
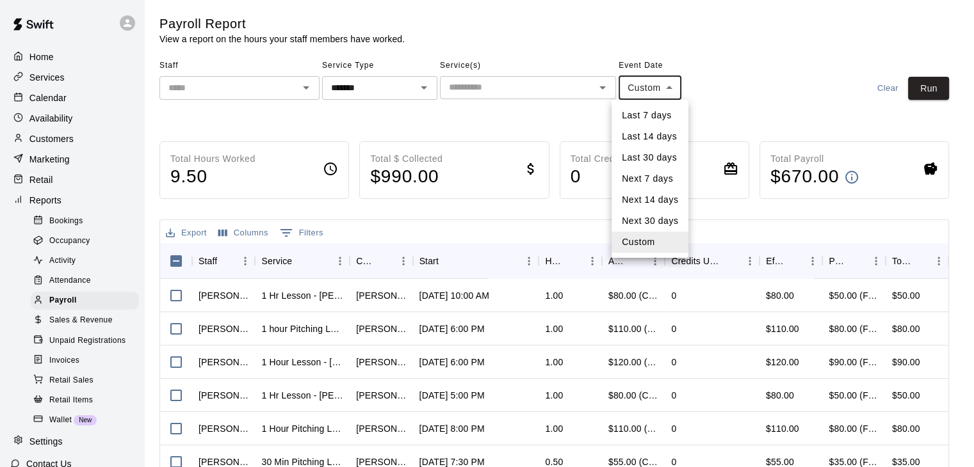
click at [670, 83] on body "Home Services Calendar Availability Customers Marketing Retail Reports Bookings…" at bounding box center [487, 336] width 974 height 673
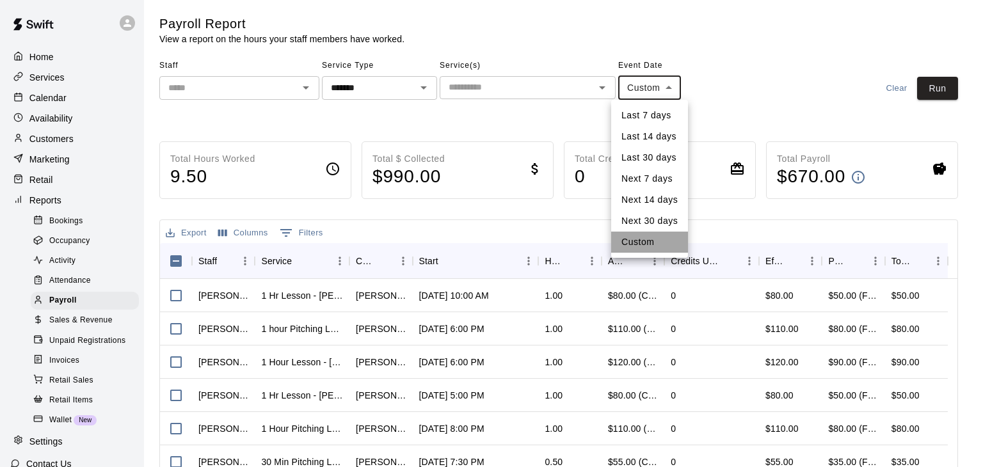
click at [634, 239] on li "Custom" at bounding box center [649, 242] width 77 height 21
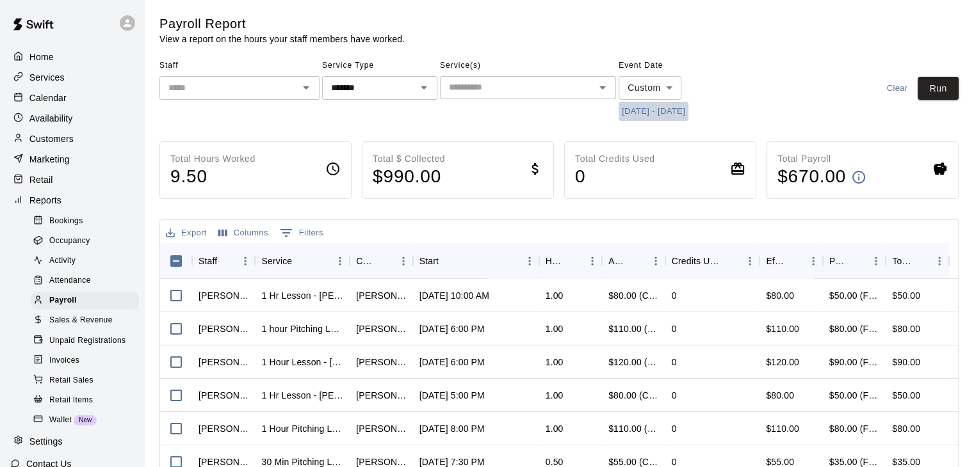
click at [631, 113] on button "[DATE] - [DATE]" at bounding box center [653, 112] width 70 height 20
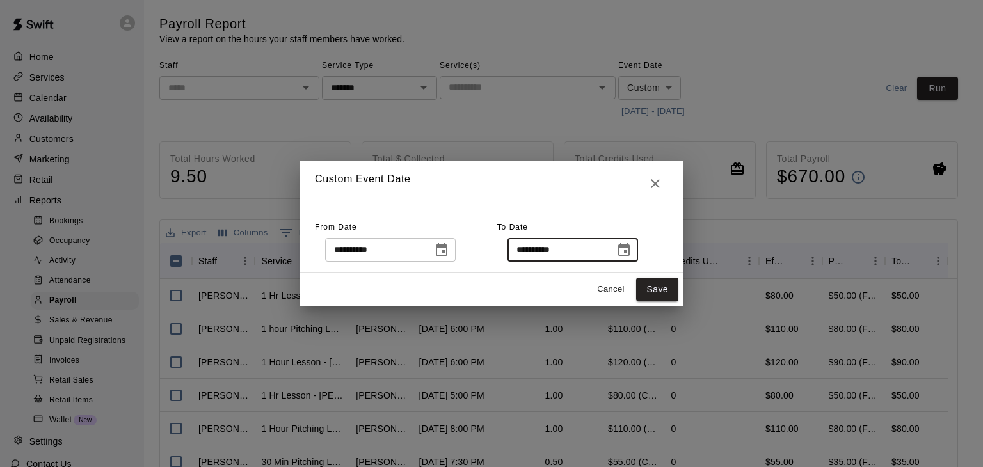
click at [606, 253] on input "**********" at bounding box center [557, 250] width 99 height 24
click at [663, 284] on button "Save" at bounding box center [657, 290] width 42 height 24
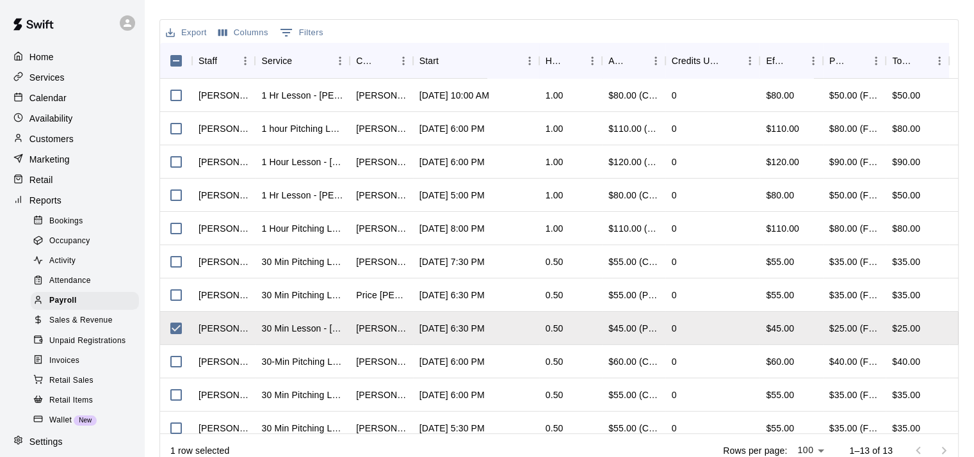
scroll to position [205, 0]
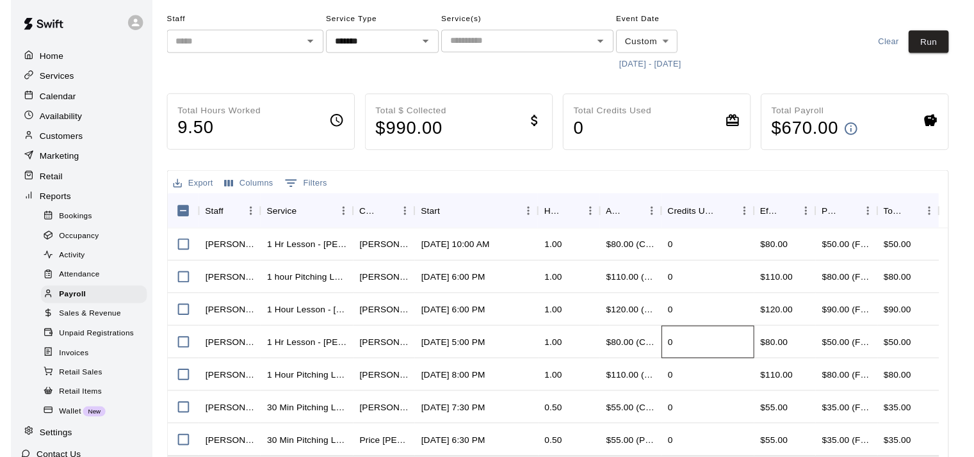
scroll to position [35, 0]
